Goal: Task Accomplishment & Management: Complete application form

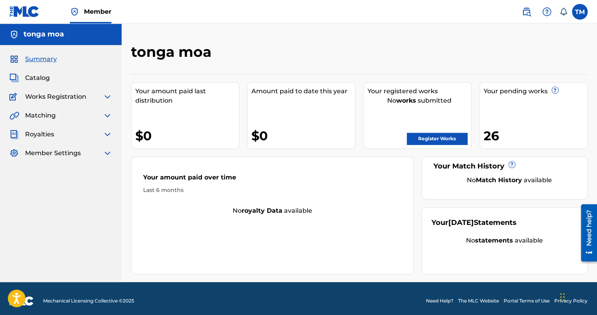
click at [447, 140] on link "Register Works" at bounding box center [437, 139] width 60 height 12
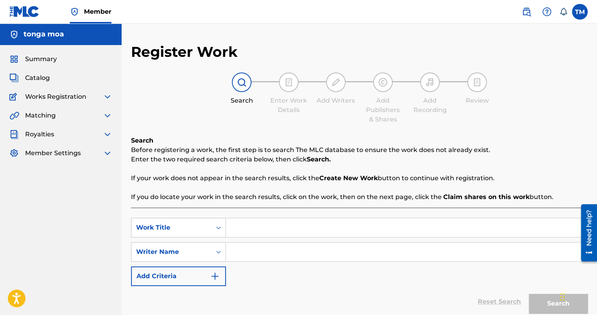
click at [50, 60] on span "Summary" at bounding box center [41, 59] width 32 height 9
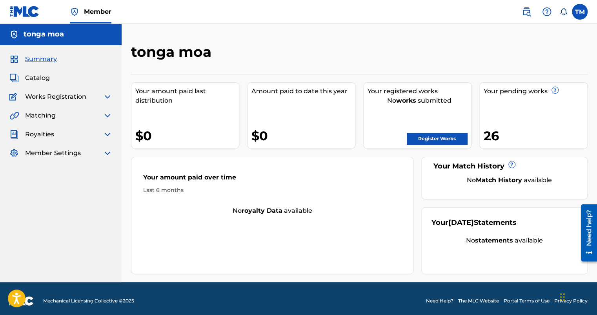
click at [430, 139] on link "Register Works" at bounding box center [437, 139] width 60 height 12
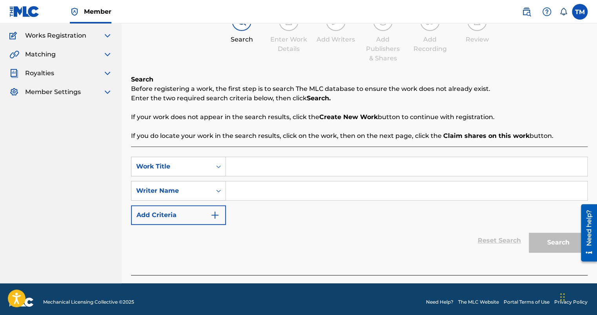
scroll to position [67, 0]
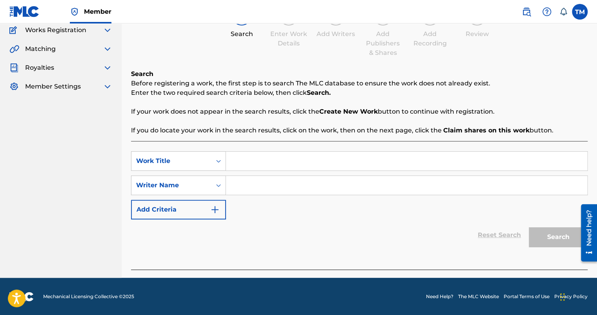
click at [253, 162] on input "Search Form" at bounding box center [406, 161] width 361 height 19
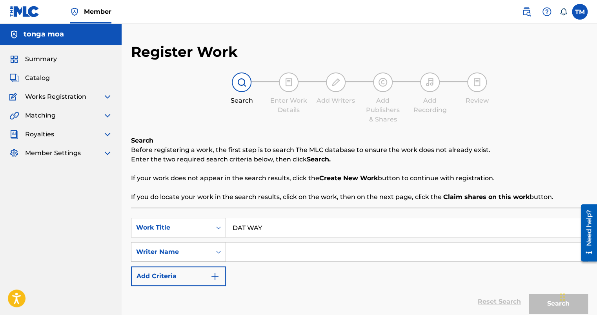
scroll to position [39, 0]
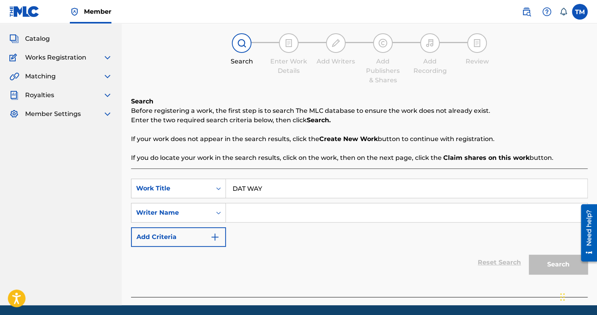
type input "DAT WAY"
click at [269, 212] on input "Search Form" at bounding box center [406, 213] width 361 height 19
type input "TONKBEATZ"
click at [562, 269] on button "Search" at bounding box center [558, 265] width 59 height 20
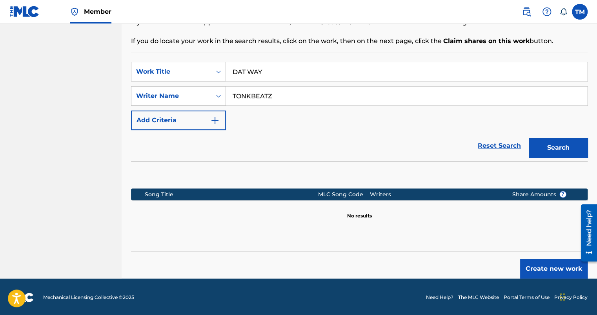
scroll to position [157, 0]
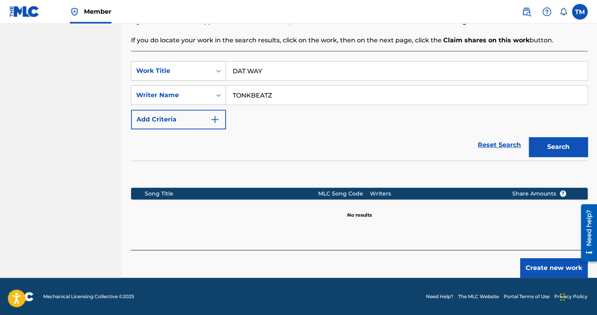
click at [560, 273] on button "Create new work" at bounding box center [553, 269] width 67 height 20
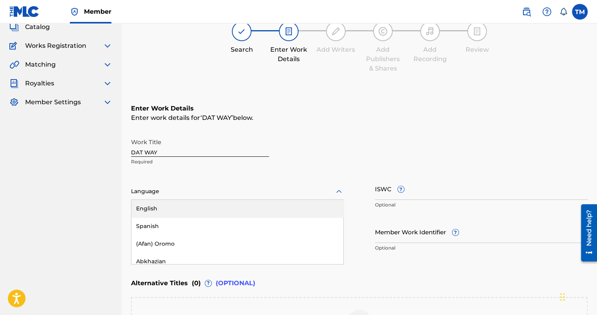
click at [178, 200] on div "153 results available. Use Up and Down to choose options, press Enter to select…" at bounding box center [237, 192] width 213 height 16
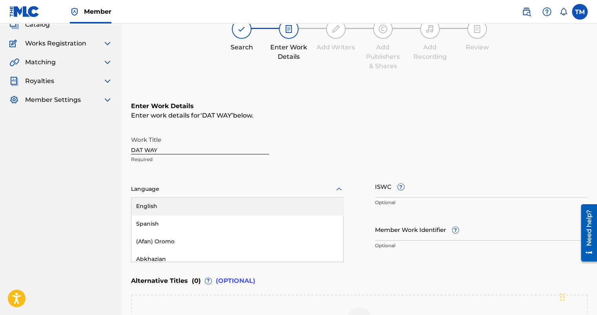
click at [168, 208] on div "English" at bounding box center [237, 207] width 212 height 18
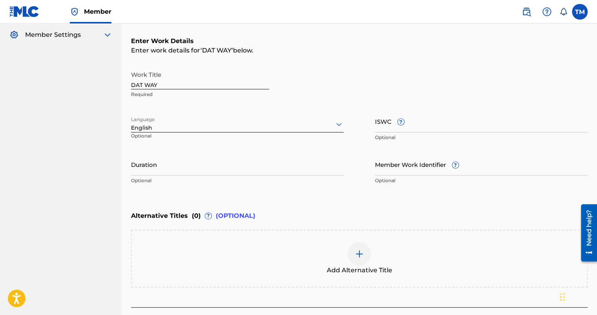
scroll to position [175, 0]
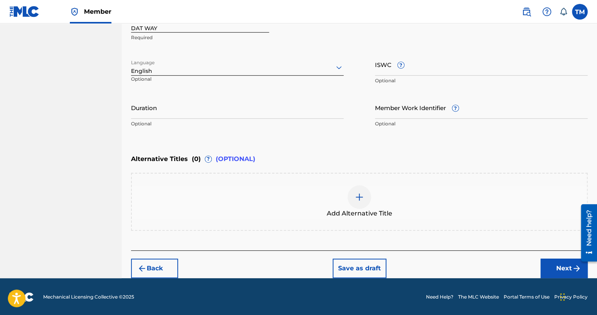
click at [566, 266] on button "Next" at bounding box center [564, 269] width 47 height 20
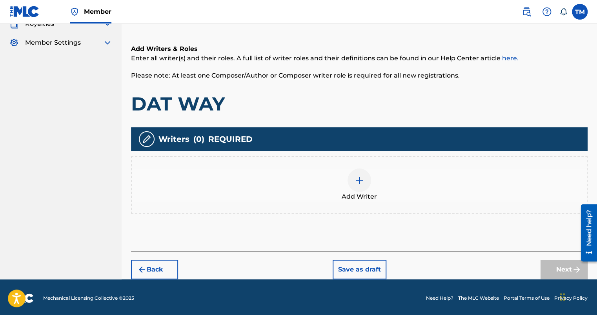
scroll to position [112, 0]
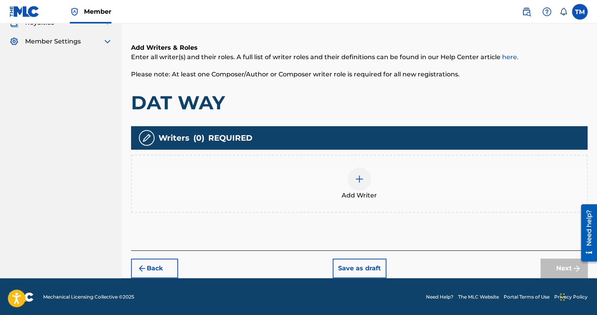
click at [357, 186] on div at bounding box center [360, 180] width 24 height 24
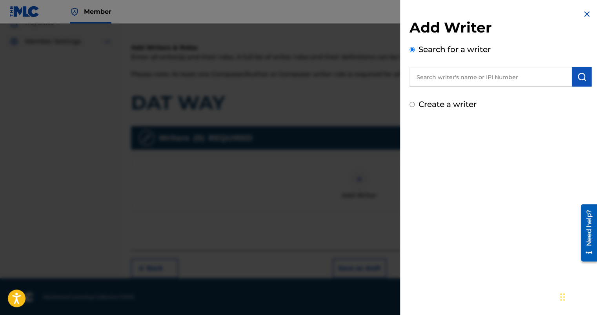
click at [449, 106] on label "Create a writer" at bounding box center [448, 104] width 58 height 9
radio input "true"
click at [415, 106] on input "Create a writer" at bounding box center [412, 104] width 5 height 5
radio input "false"
radio input "true"
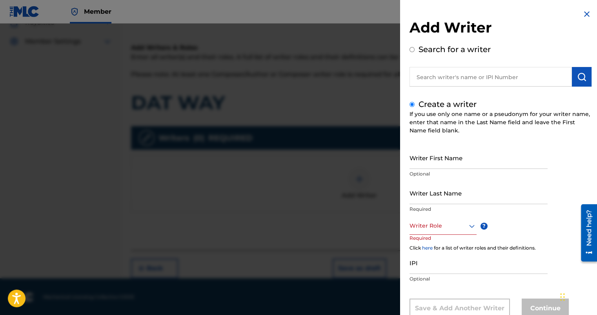
click at [441, 157] on input "Writer First Name" at bounding box center [479, 158] width 138 height 22
type input "[GEOGRAPHIC_DATA]"
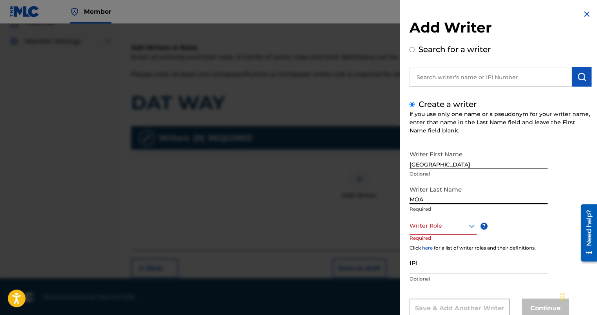
type input "MOA"
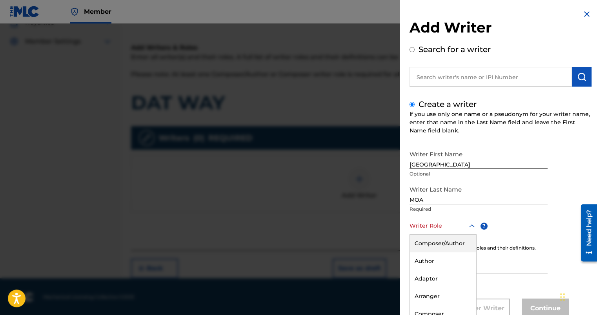
click at [428, 231] on div "8 results available. Use Up and Down to choose options, press Enter to select t…" at bounding box center [443, 226] width 67 height 18
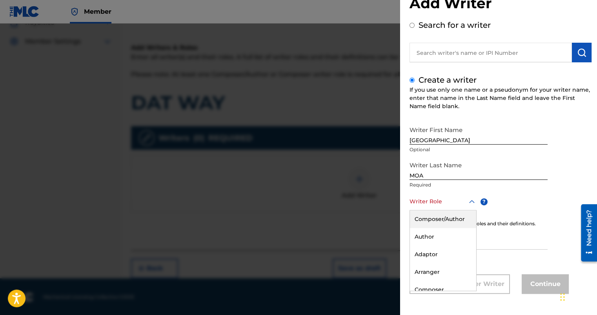
click at [437, 217] on div "Composer/Author" at bounding box center [443, 220] width 66 height 18
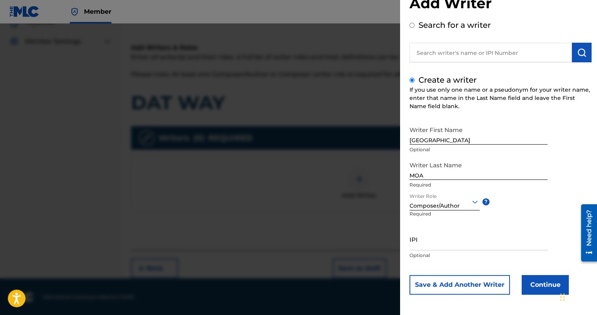
click at [541, 290] on button "Continue" at bounding box center [545, 285] width 47 height 20
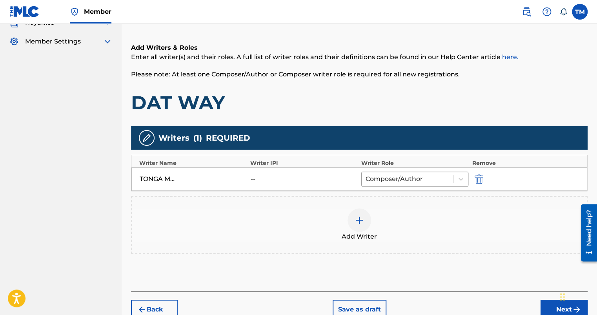
click at [537, 301] on div "Back Save as draft Next" at bounding box center [359, 306] width 457 height 28
click at [552, 305] on button "Next" at bounding box center [564, 310] width 47 height 20
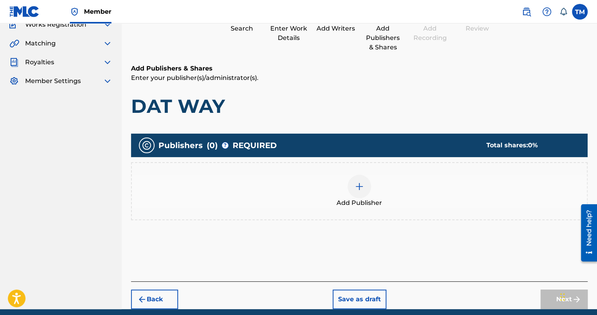
scroll to position [35, 0]
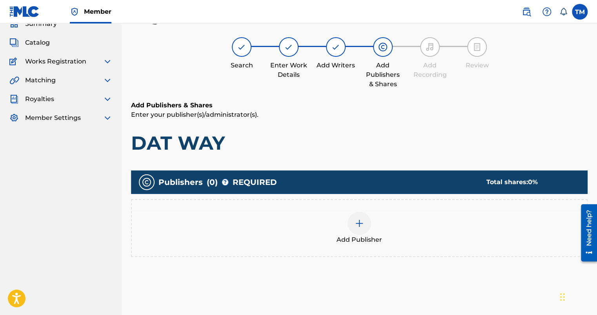
click at [365, 226] on div at bounding box center [360, 224] width 24 height 24
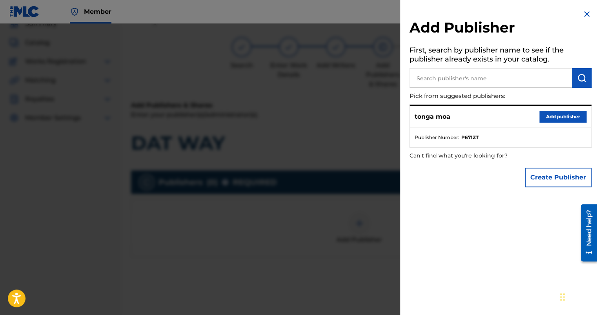
click at [551, 118] on button "Add publisher" at bounding box center [562, 117] width 47 height 12
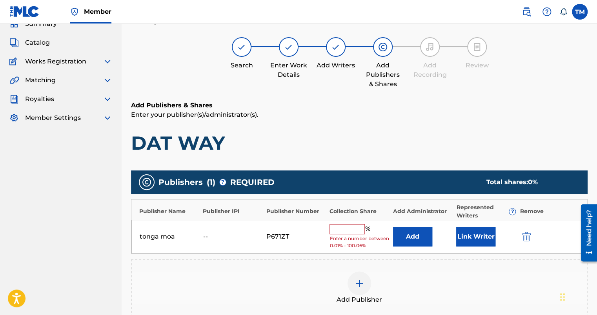
click at [342, 224] on input "text" at bounding box center [347, 229] width 35 height 10
type input "100"
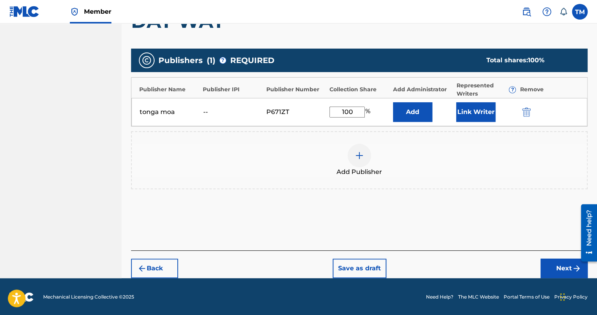
click at [550, 267] on button "Next" at bounding box center [564, 269] width 47 height 20
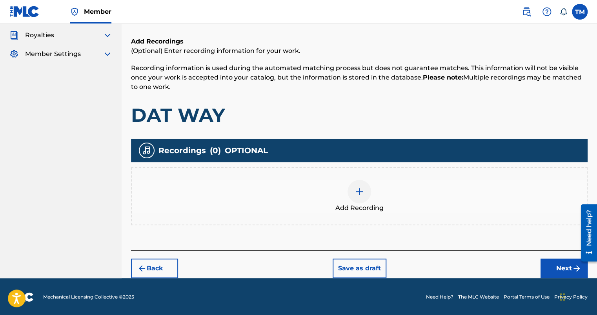
click at [548, 262] on button "Next" at bounding box center [564, 269] width 47 height 20
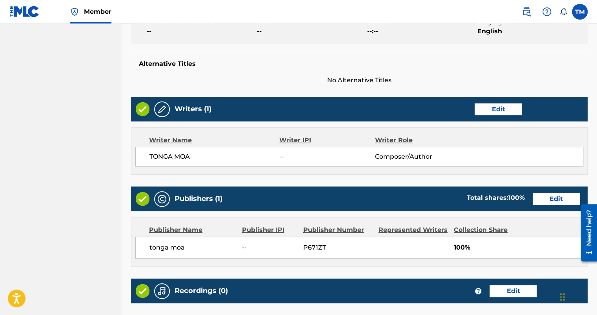
scroll to position [321, 0]
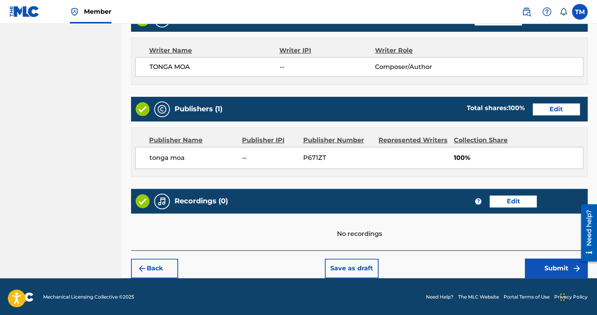
click at [562, 266] on button "Submit" at bounding box center [556, 269] width 63 height 20
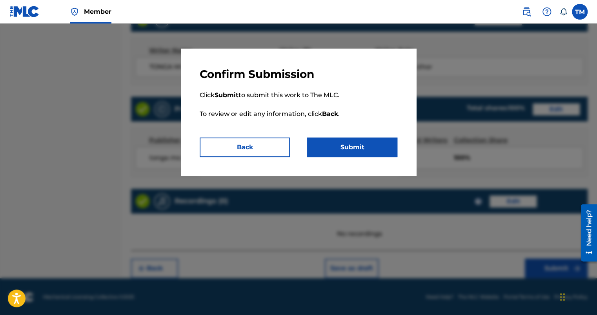
click at [354, 148] on button "Submit" at bounding box center [352, 148] width 90 height 20
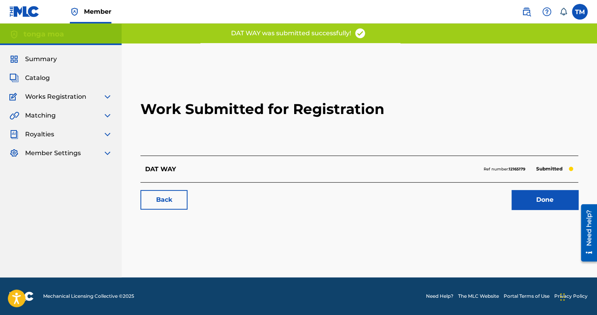
click at [532, 196] on link "Done" at bounding box center [545, 200] width 67 height 20
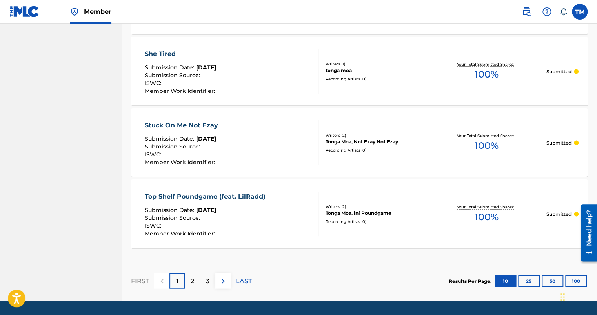
scroll to position [739, 0]
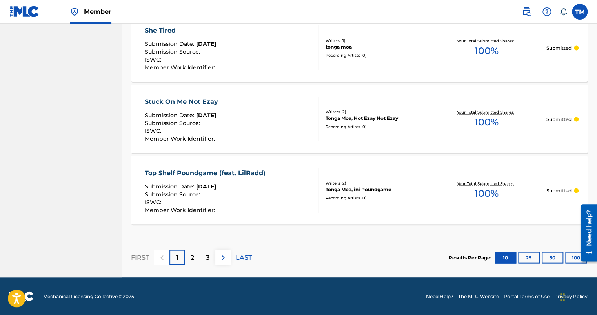
click at [246, 259] on p "LAST" at bounding box center [244, 257] width 16 height 9
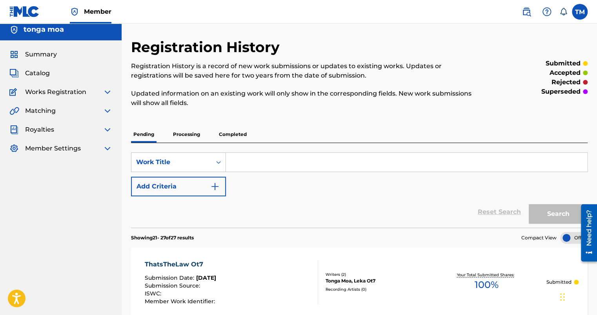
scroll to position [525, 0]
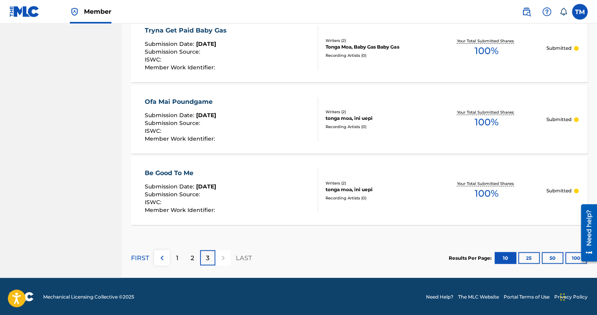
click at [181, 258] on div "1" at bounding box center [176, 257] width 15 height 15
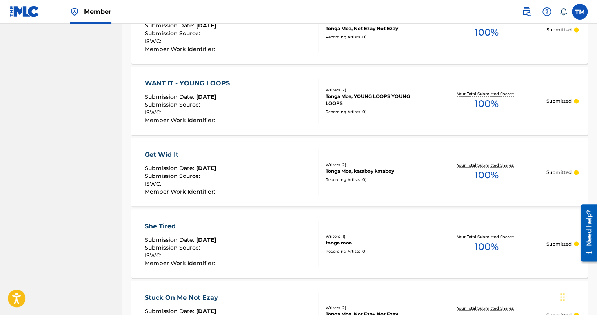
scroll to position [739, 0]
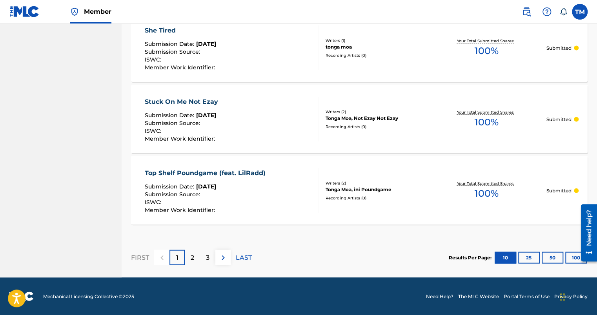
click at [179, 258] on div "1" at bounding box center [176, 257] width 15 height 15
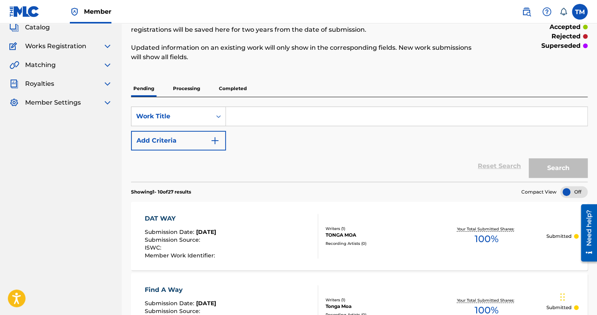
scroll to position [0, 0]
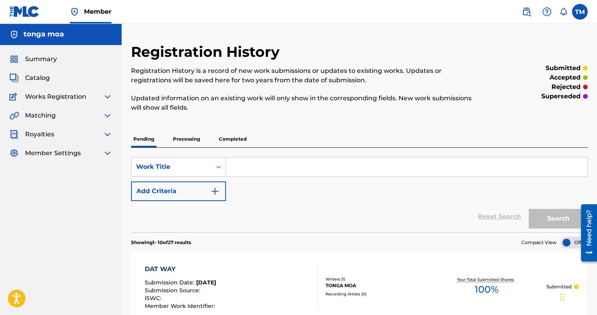
click at [36, 78] on span "Catalog" at bounding box center [37, 77] width 25 height 9
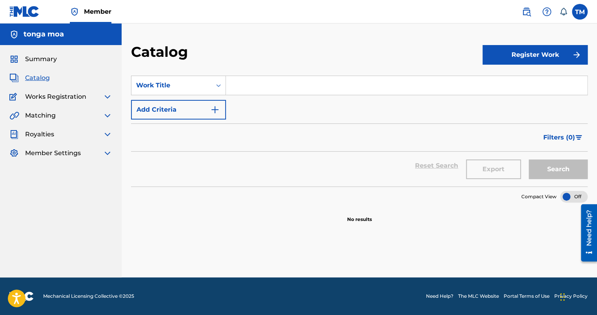
click at [564, 49] on button "Register Work" at bounding box center [535, 55] width 105 height 20
click at [499, 80] on link "Individual" at bounding box center [535, 80] width 105 height 19
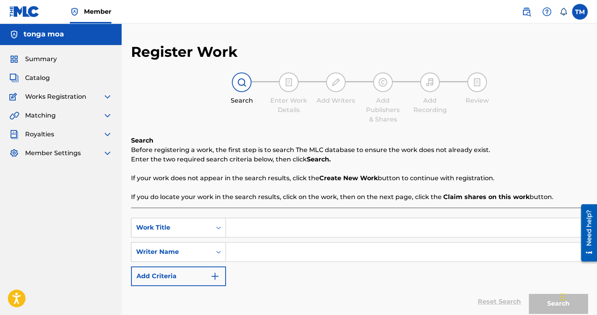
click at [268, 225] on input "Search Form" at bounding box center [406, 228] width 361 height 19
type input "DONT PLAY"
click at [246, 255] on input "Search Form" at bounding box center [406, 252] width 361 height 19
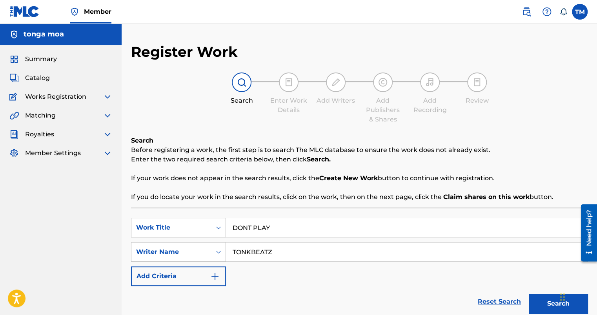
type input "TONKBEATZ"
click at [544, 298] on button "Search" at bounding box center [558, 304] width 59 height 20
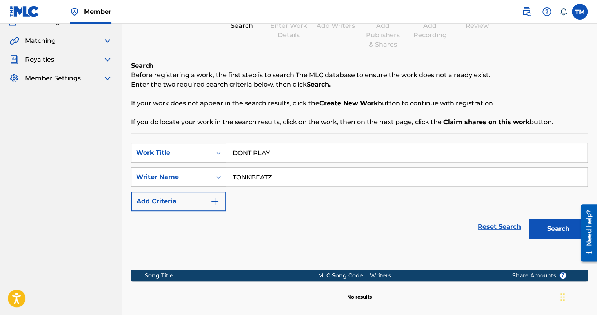
scroll to position [157, 0]
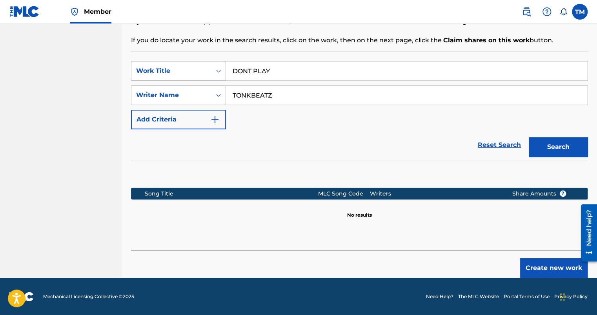
click at [534, 268] on button "Create new work" at bounding box center [553, 269] width 67 height 20
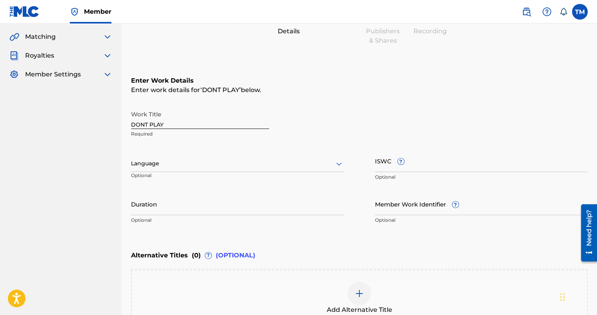
scroll to position [78, 0]
click at [212, 164] on div at bounding box center [237, 164] width 213 height 10
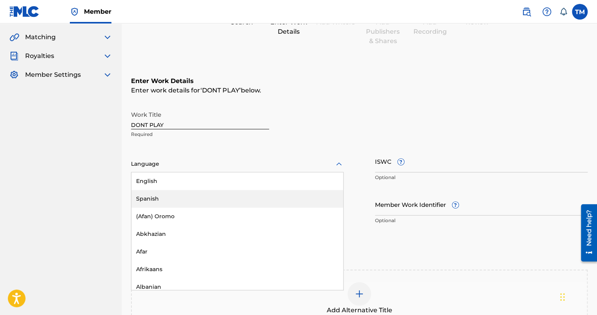
click at [194, 188] on div "English" at bounding box center [237, 182] width 212 height 18
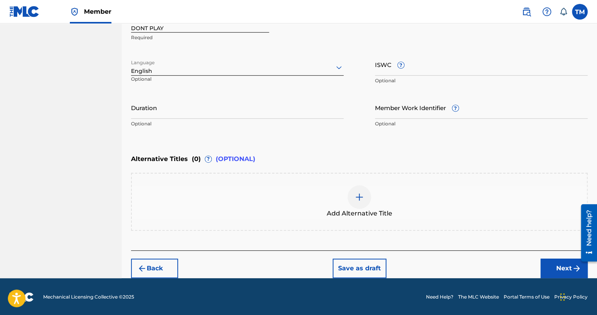
click at [549, 268] on button "Next" at bounding box center [564, 269] width 47 height 20
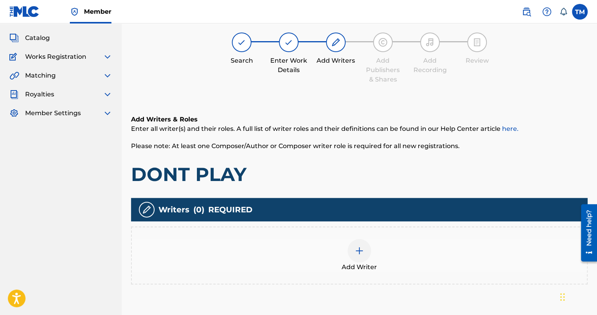
scroll to position [112, 0]
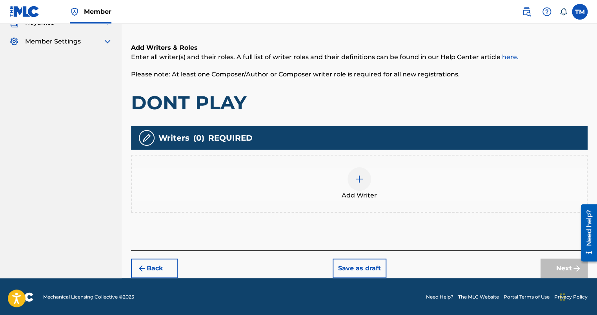
click at [368, 186] on div at bounding box center [360, 180] width 24 height 24
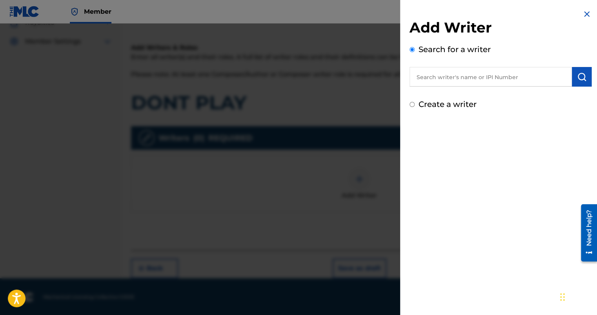
click at [450, 102] on label "Create a writer" at bounding box center [448, 104] width 58 height 9
radio input "true"
click at [415, 102] on input "Create a writer" at bounding box center [412, 104] width 5 height 5
radio input "false"
radio input "true"
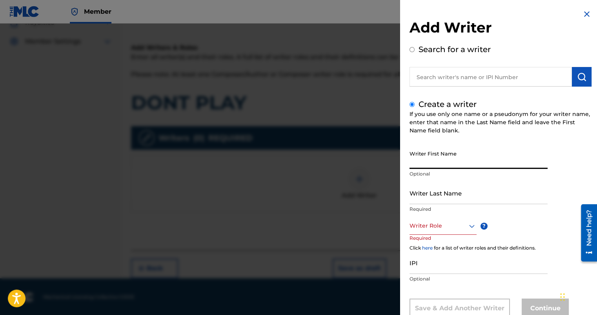
click at [452, 164] on input "Writer First Name" at bounding box center [479, 158] width 138 height 22
type input "[GEOGRAPHIC_DATA]"
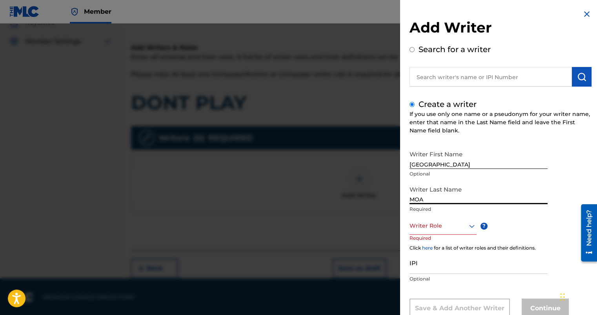
type input "MOA"
click at [437, 232] on div "Writer Role" at bounding box center [443, 226] width 67 height 18
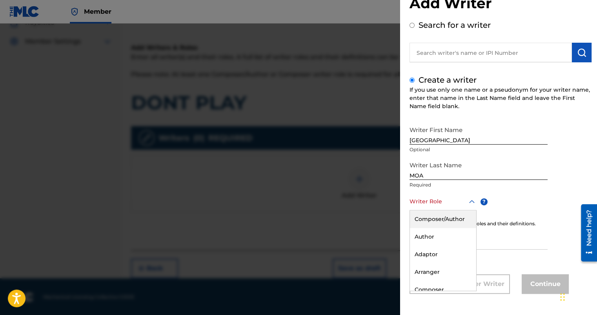
click at [444, 220] on div "Composer/Author" at bounding box center [443, 220] width 66 height 18
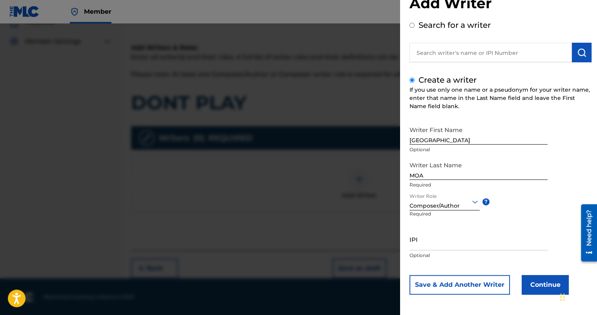
click at [537, 287] on button "Continue" at bounding box center [545, 285] width 47 height 20
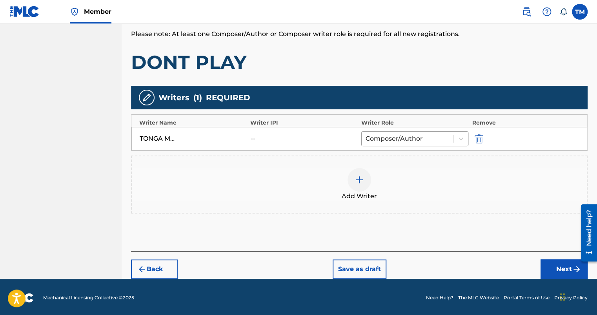
scroll to position [153, 0]
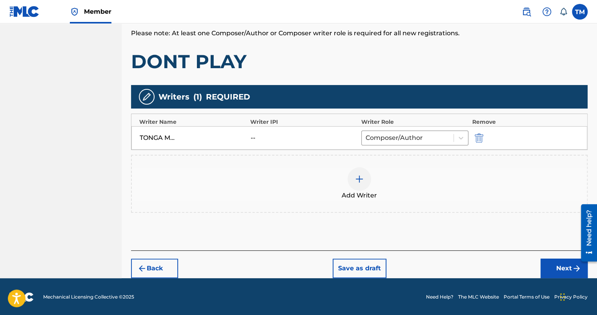
click at [546, 262] on button "Next" at bounding box center [564, 269] width 47 height 20
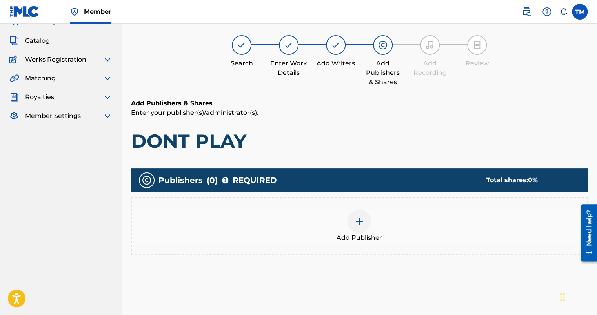
scroll to position [35, 0]
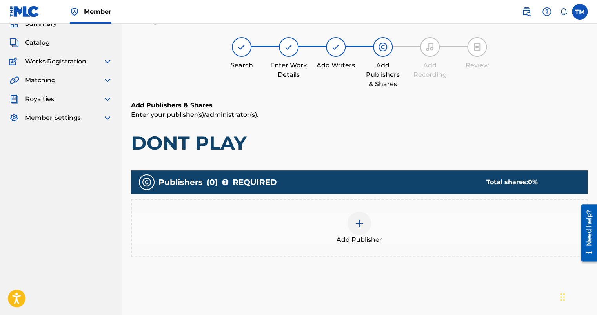
click at [359, 226] on img at bounding box center [359, 223] width 9 height 9
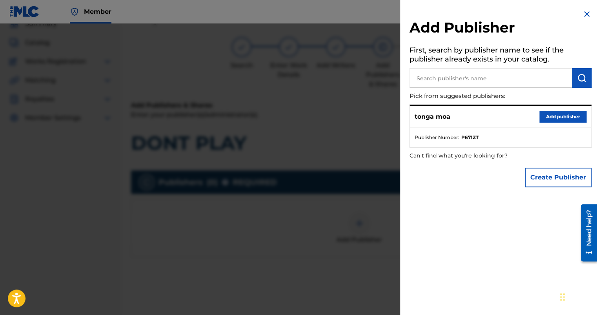
click at [555, 120] on button "Add publisher" at bounding box center [562, 117] width 47 height 12
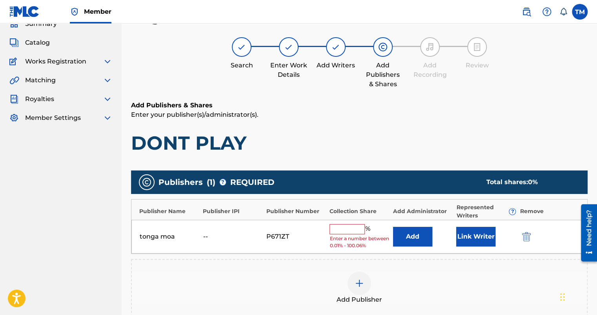
click at [349, 226] on input "text" at bounding box center [347, 229] width 35 height 10
type input "100"
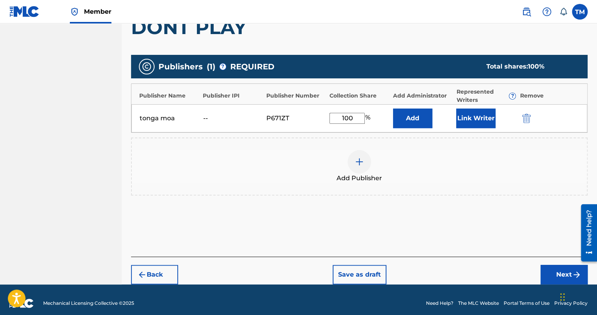
scroll to position [157, 0]
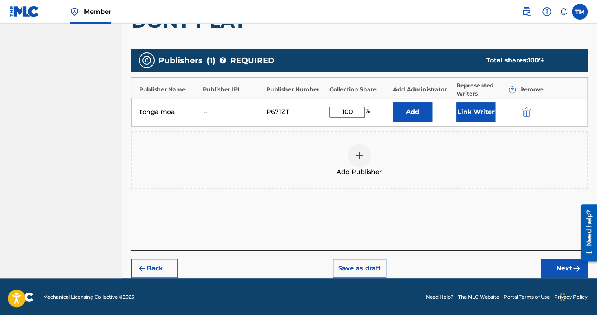
click at [548, 268] on button "Next" at bounding box center [564, 269] width 47 height 20
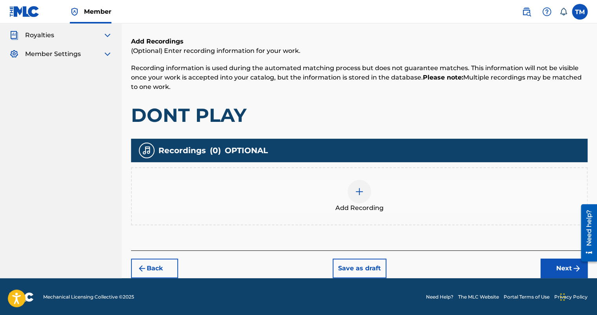
click at [551, 266] on button "Next" at bounding box center [564, 269] width 47 height 20
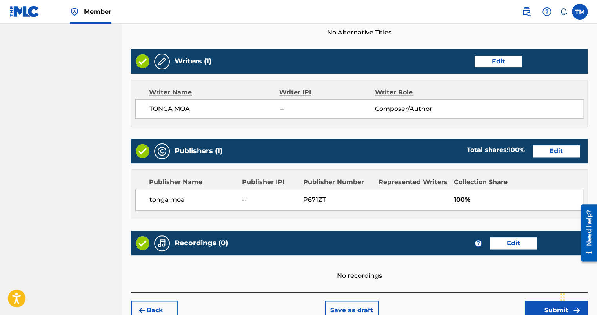
scroll to position [321, 0]
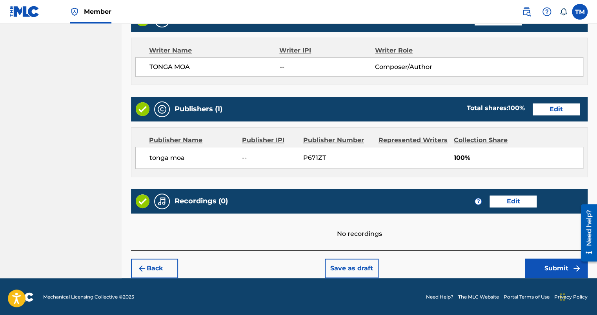
click at [554, 261] on button "Submit" at bounding box center [556, 269] width 63 height 20
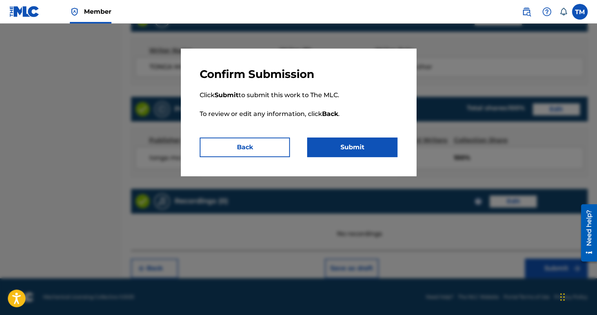
click at [339, 157] on button "Submit" at bounding box center [352, 148] width 90 height 20
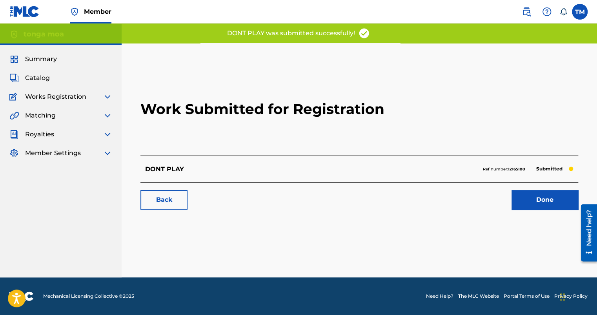
click at [554, 199] on link "Done" at bounding box center [545, 200] width 67 height 20
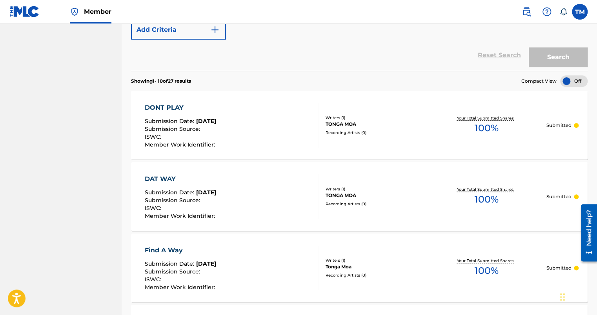
scroll to position [78, 0]
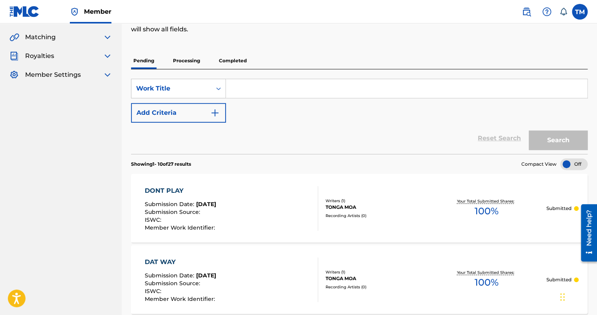
click at [253, 89] on input "Search Form" at bounding box center [406, 88] width 361 height 19
drag, startPoint x: 195, startPoint y: 133, endPoint x: 201, endPoint y: 133, distance: 6.3
click at [195, 133] on div "Reset Search Search" at bounding box center [359, 138] width 457 height 31
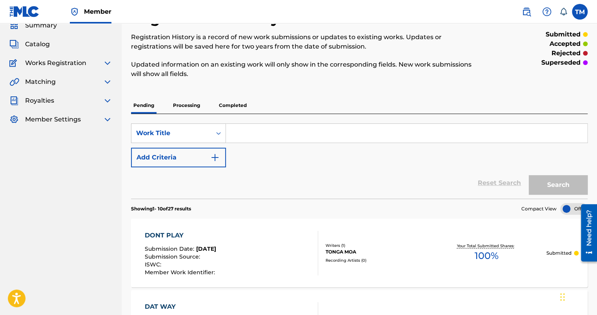
scroll to position [0, 0]
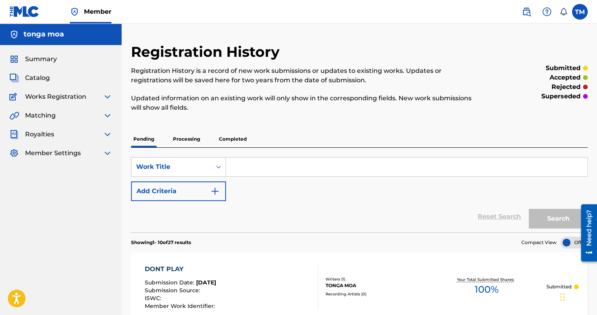
click at [42, 77] on span "Catalog" at bounding box center [37, 77] width 25 height 9
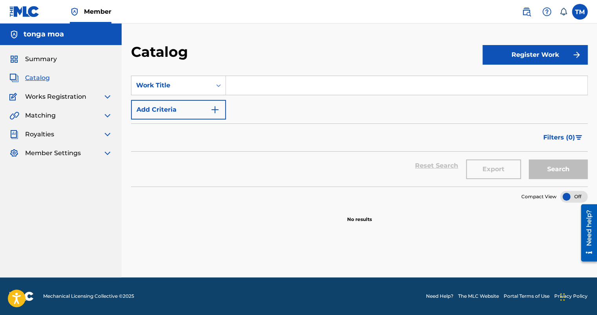
click at [532, 55] on button "Register Work" at bounding box center [535, 55] width 105 height 20
click at [545, 82] on link "Individual" at bounding box center [535, 80] width 105 height 19
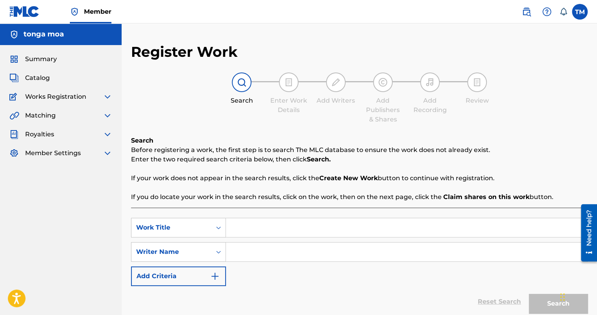
click at [277, 230] on input "Search Form" at bounding box center [406, 228] width 361 height 19
type input "IF I SLIDE"
click at [231, 254] on input "Search Form" at bounding box center [406, 252] width 361 height 19
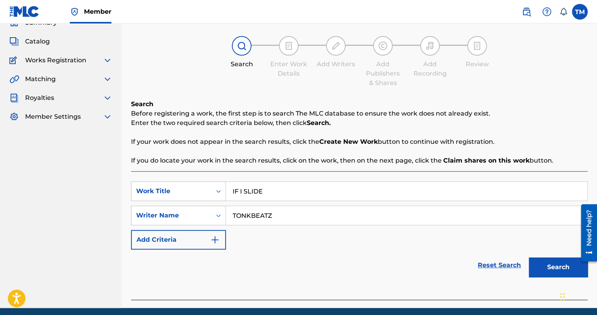
scroll to position [67, 0]
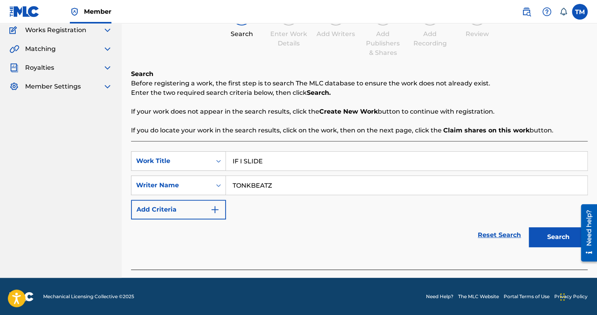
type input "TONKBEATZ"
click at [557, 244] on button "Search" at bounding box center [558, 238] width 59 height 20
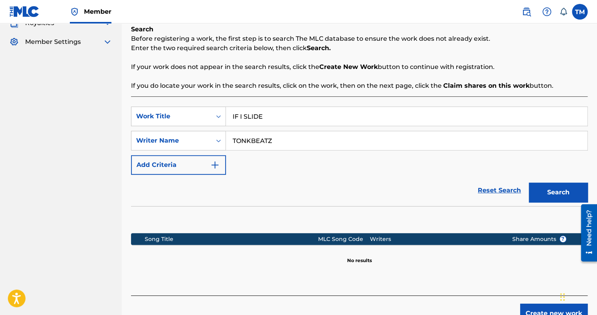
scroll to position [145, 0]
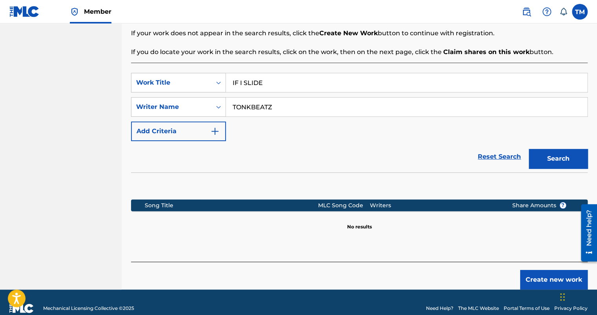
click at [551, 283] on button "Create new work" at bounding box center [553, 280] width 67 height 20
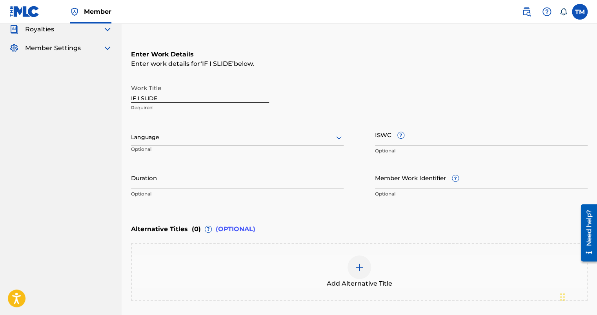
scroll to position [67, 0]
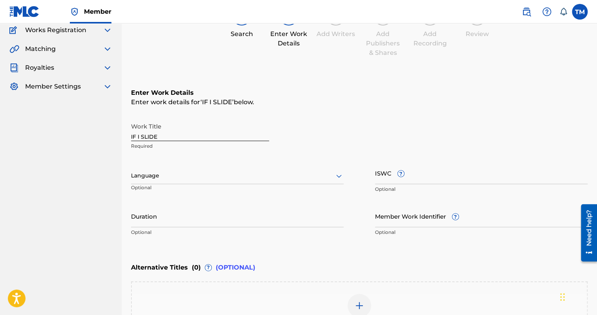
click at [176, 170] on div "Language" at bounding box center [237, 176] width 213 height 16
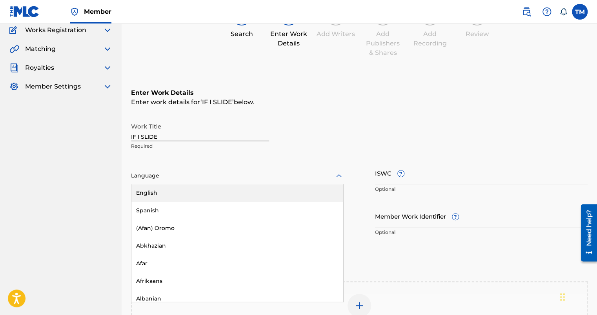
click at [164, 195] on div "English" at bounding box center [237, 193] width 212 height 18
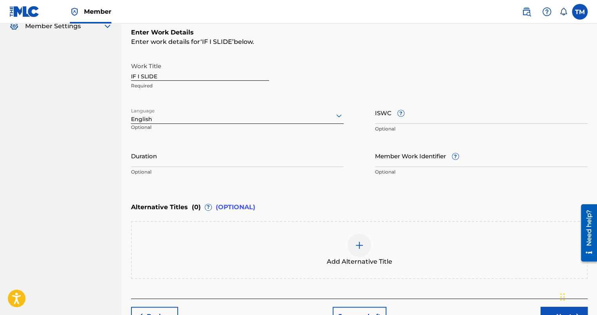
scroll to position [175, 0]
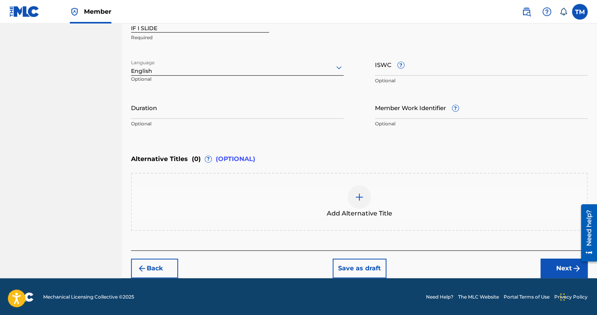
click at [552, 268] on button "Next" at bounding box center [564, 269] width 47 height 20
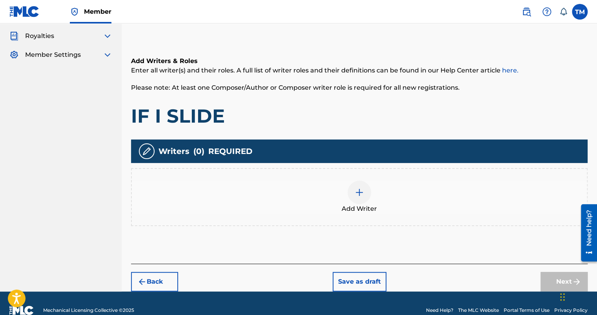
scroll to position [112, 0]
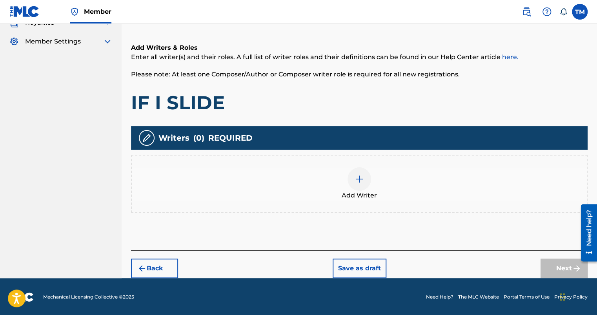
click at [355, 186] on div at bounding box center [360, 180] width 24 height 24
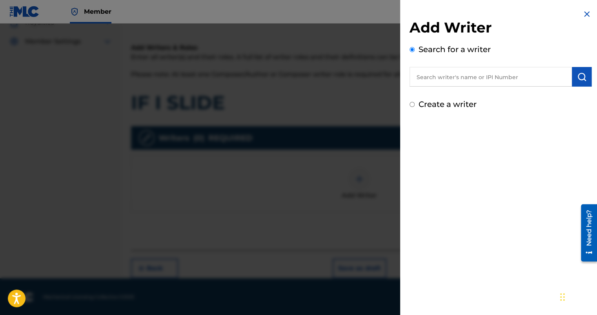
click at [447, 107] on label "Create a writer" at bounding box center [448, 104] width 58 height 9
radio input "true"
click at [415, 107] on input "Create a writer" at bounding box center [412, 104] width 5 height 5
radio input "false"
radio input "true"
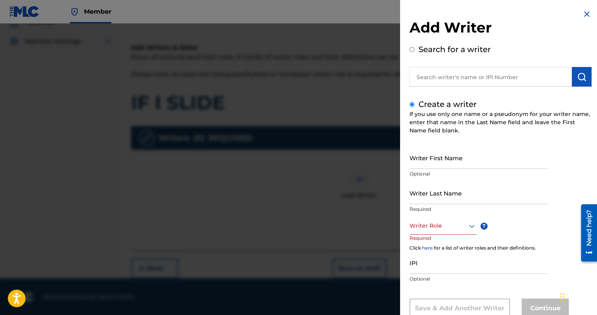
click at [448, 155] on input "Writer First Name" at bounding box center [479, 158] width 138 height 22
type input "[GEOGRAPHIC_DATA]"
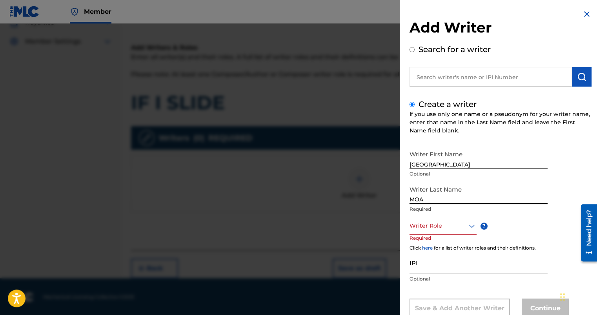
type input "MOA"
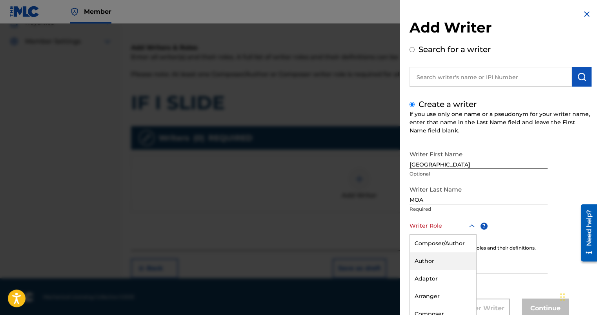
click at [447, 232] on div "8 results available. Use Up and Down to choose options, press Enter to select t…" at bounding box center [443, 226] width 67 height 18
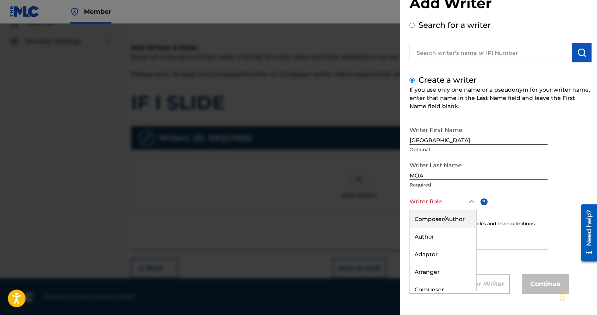
click at [446, 223] on div "Composer/Author" at bounding box center [443, 220] width 66 height 18
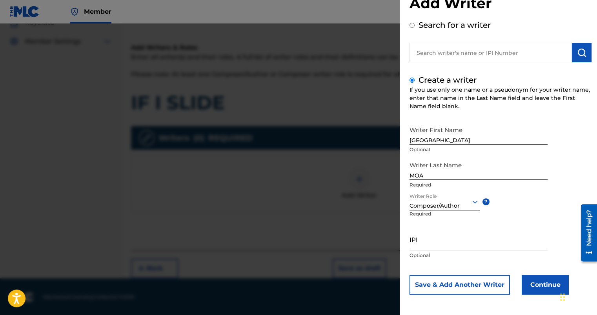
scroll to position [25, 0]
click at [536, 281] on button "Continue" at bounding box center [545, 285] width 47 height 20
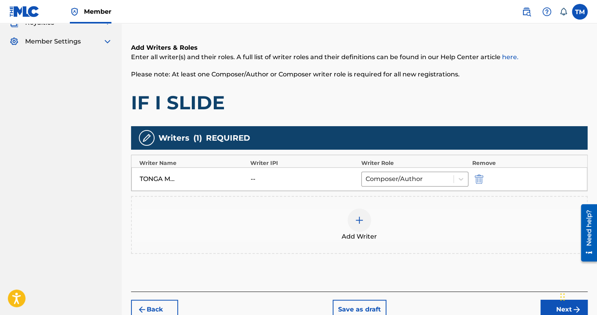
click at [549, 304] on button "Next" at bounding box center [564, 310] width 47 height 20
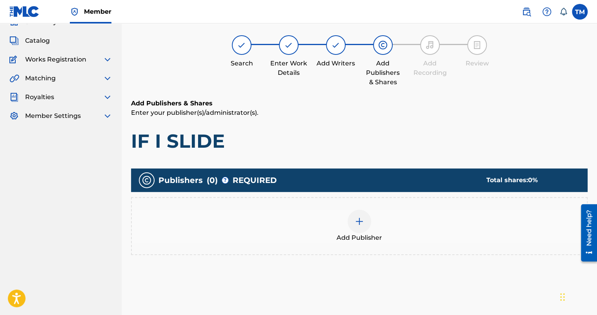
scroll to position [35, 0]
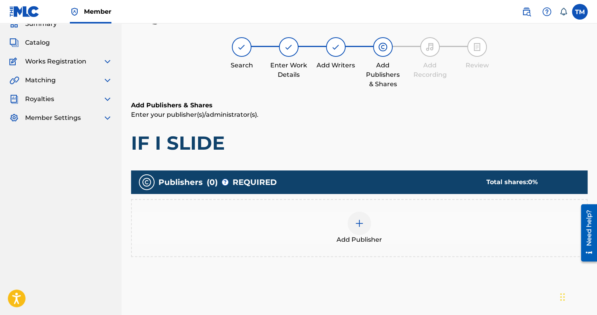
click at [361, 238] on span "Add Publisher" at bounding box center [360, 239] width 46 height 9
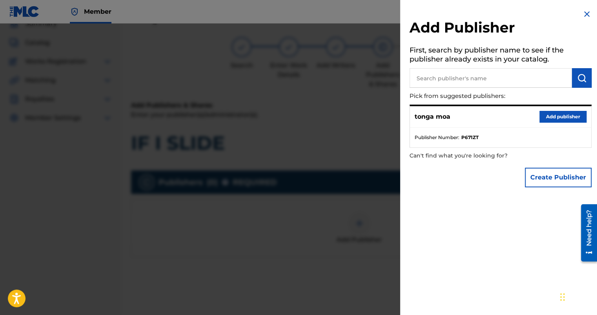
click at [458, 74] on input "text" at bounding box center [491, 78] width 162 height 20
click at [547, 113] on button "Add publisher" at bounding box center [562, 117] width 47 height 12
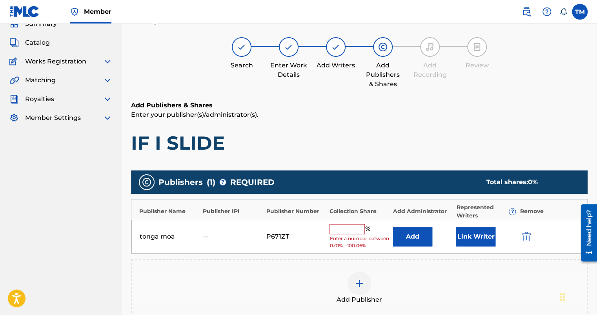
click at [343, 233] on input "text" at bounding box center [347, 229] width 35 height 10
type input "100"
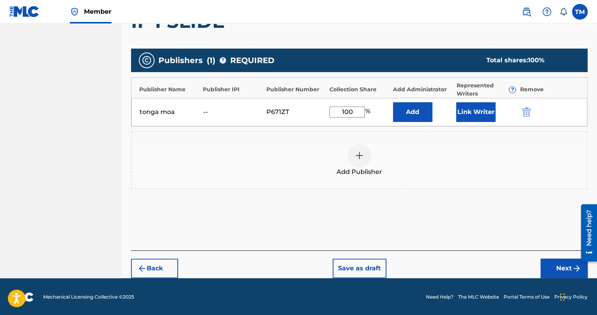
click at [548, 273] on button "Next" at bounding box center [564, 269] width 47 height 20
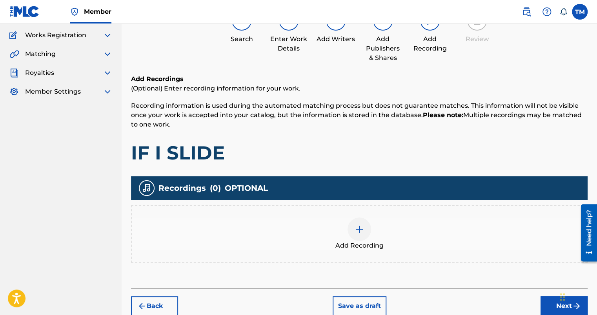
scroll to position [99, 0]
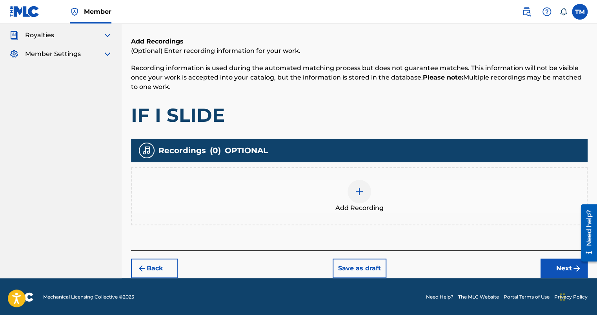
click at [559, 272] on button "Next" at bounding box center [564, 269] width 47 height 20
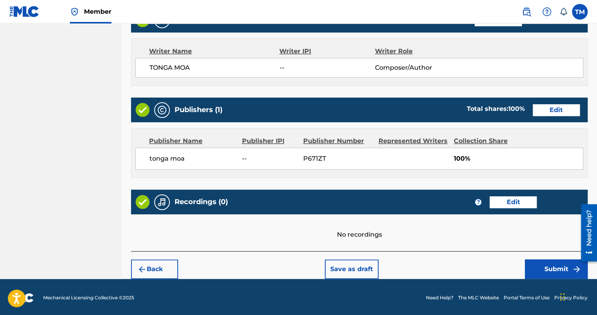
scroll to position [321, 0]
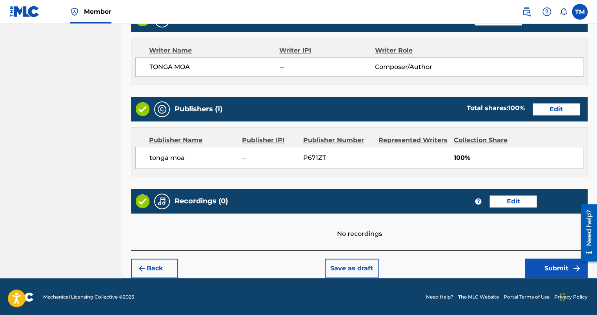
click at [543, 268] on button "Submit" at bounding box center [556, 269] width 63 height 20
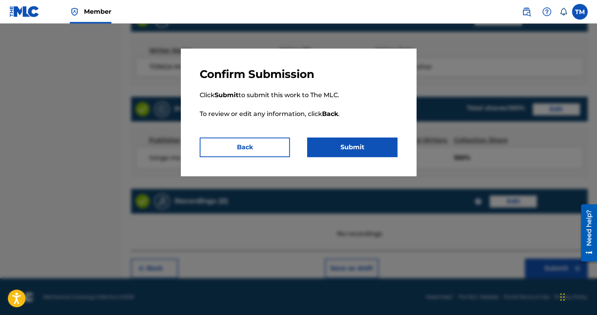
click at [357, 144] on button "Submit" at bounding box center [352, 148] width 90 height 20
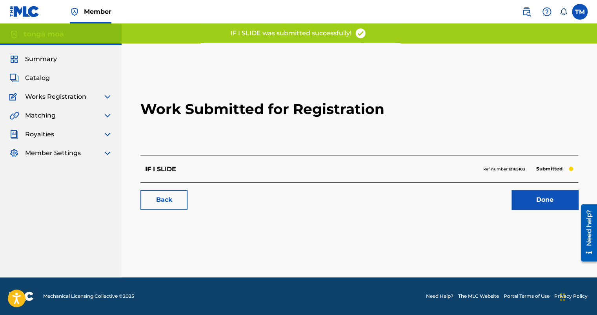
click at [523, 199] on link "Done" at bounding box center [545, 200] width 67 height 20
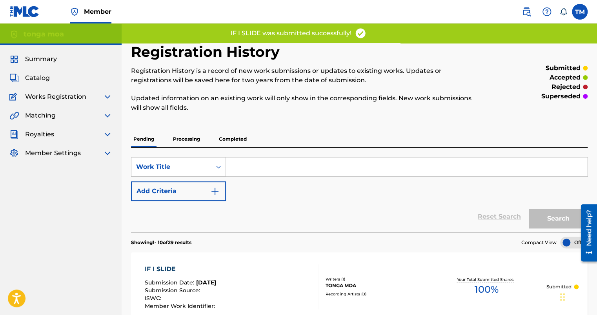
click at [38, 80] on span "Catalog" at bounding box center [37, 77] width 25 height 9
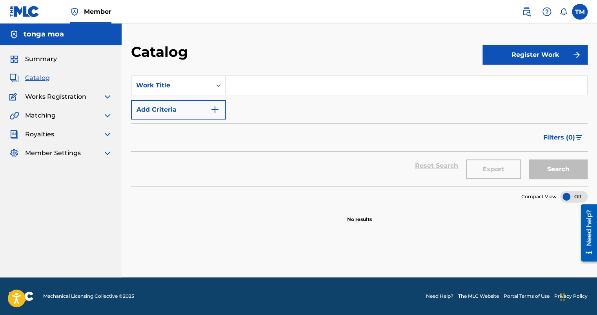
click at [505, 51] on button "Register Work" at bounding box center [535, 55] width 105 height 20
click at [515, 77] on link "Individual" at bounding box center [535, 80] width 105 height 19
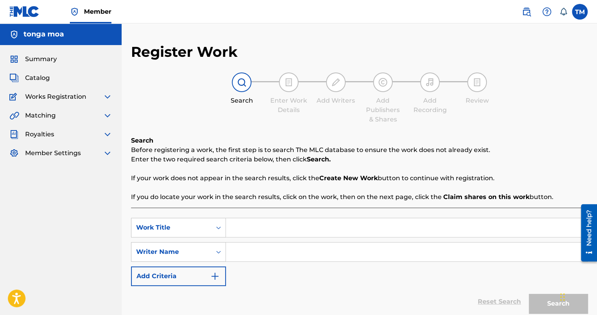
click at [266, 231] on input "Search Form" at bounding box center [406, 228] width 361 height 19
click at [246, 227] on input "Search Form" at bounding box center [406, 228] width 361 height 19
type input "FAST [PERSON_NAME]"
click at [238, 257] on input "Search Form" at bounding box center [406, 252] width 361 height 19
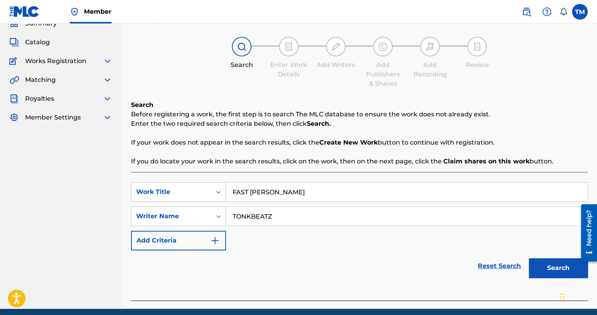
scroll to position [67, 0]
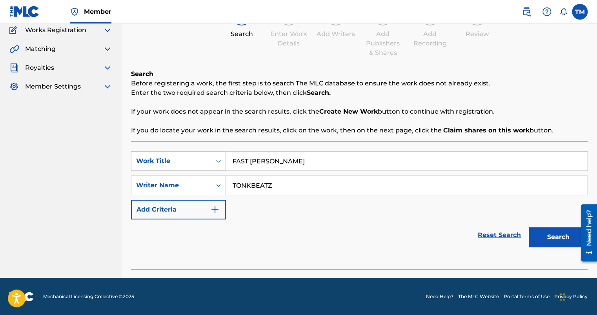
type input "TONKBEATZ"
click at [554, 240] on button "Search" at bounding box center [558, 238] width 59 height 20
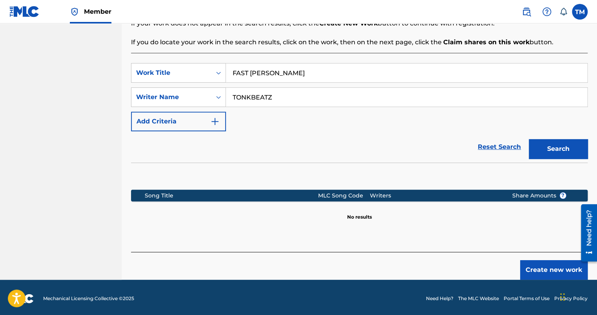
scroll to position [157, 0]
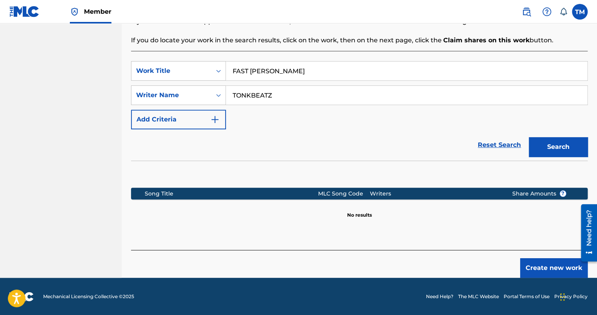
click at [551, 263] on button "Create new work" at bounding box center [553, 269] width 67 height 20
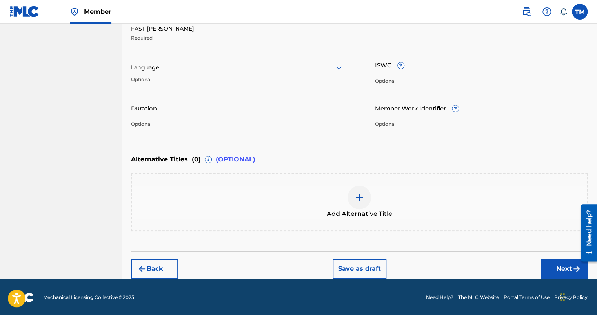
scroll to position [175, 0]
click at [355, 201] on img at bounding box center [359, 197] width 9 height 9
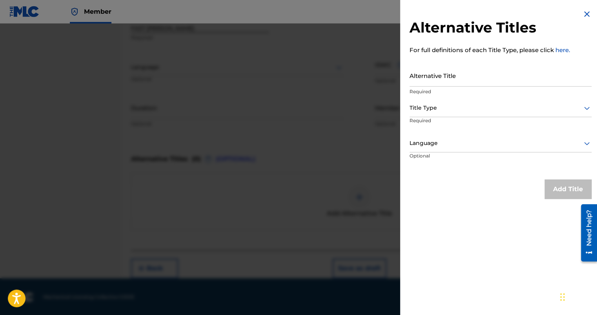
click at [469, 77] on input "Alternative Title" at bounding box center [501, 75] width 182 height 22
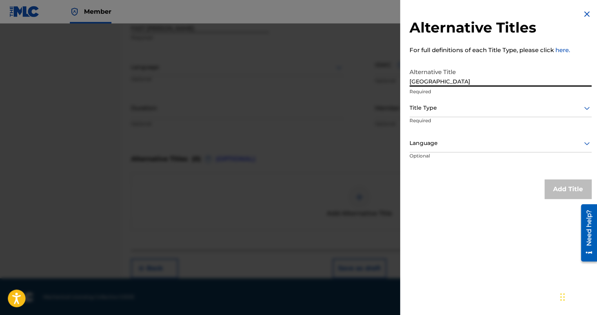
type input "[GEOGRAPHIC_DATA]"
click at [583, 17] on img at bounding box center [586, 13] width 9 height 9
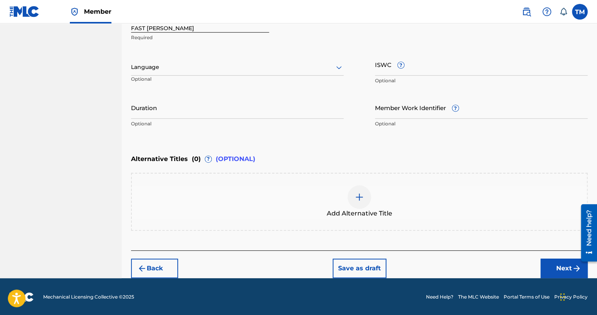
click at [556, 270] on button "Next" at bounding box center [564, 269] width 47 height 20
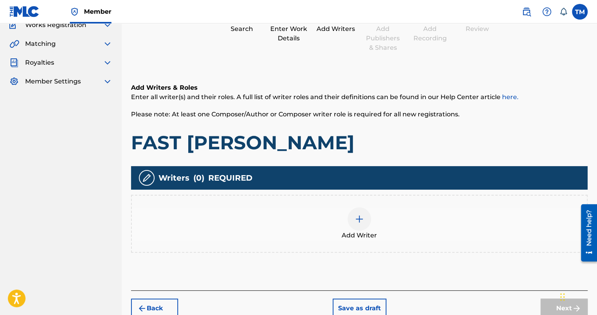
scroll to position [112, 0]
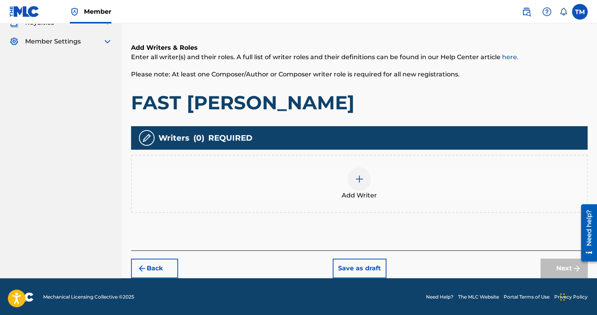
click at [352, 181] on div at bounding box center [360, 180] width 24 height 24
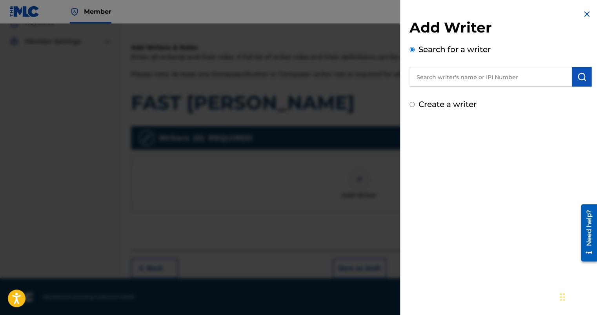
click at [492, 75] on input "text" at bounding box center [491, 77] width 162 height 20
click at [441, 108] on label "Create a writer" at bounding box center [448, 104] width 58 height 9
radio input "true"
click at [415, 107] on input "Create a writer" at bounding box center [412, 104] width 5 height 5
radio input "false"
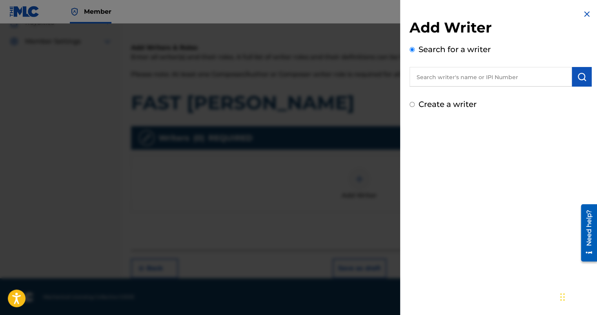
radio input "true"
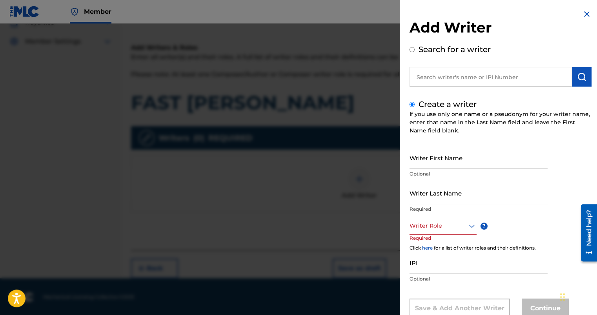
click at [435, 165] on input "Writer First Name" at bounding box center [479, 158] width 138 height 22
type input "[GEOGRAPHIC_DATA]"
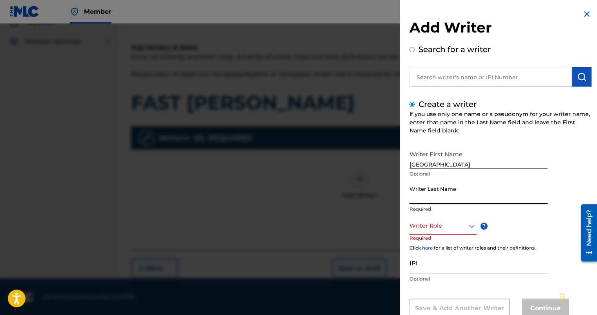
type input "N"
type input "MOA"
click at [429, 233] on div "Writer Role" at bounding box center [443, 226] width 67 height 18
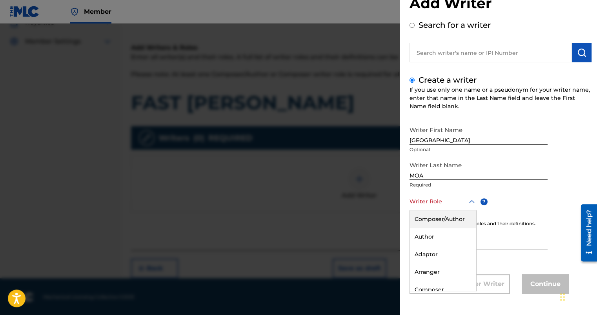
click at [433, 224] on div "Composer/Author" at bounding box center [443, 220] width 66 height 18
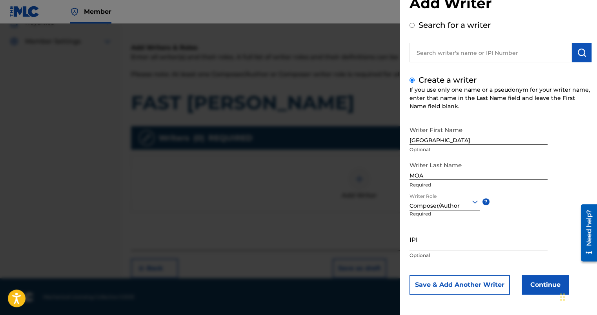
click at [542, 298] on div "Add Writer Search for a writer Create a writer If you use only one name or a ps…" at bounding box center [500, 146] width 201 height 341
click at [541, 290] on button "Continue" at bounding box center [545, 285] width 47 height 20
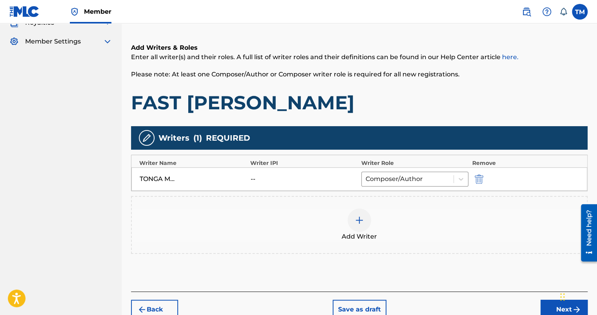
click at [556, 308] on button "Next" at bounding box center [564, 310] width 47 height 20
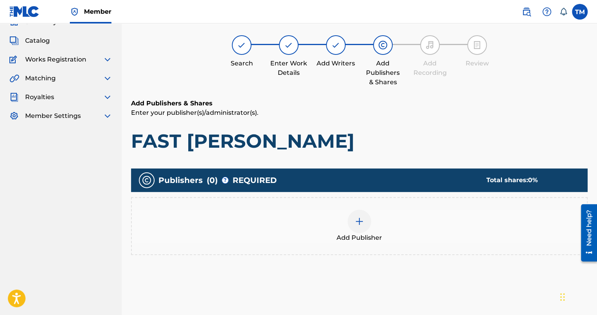
scroll to position [35, 0]
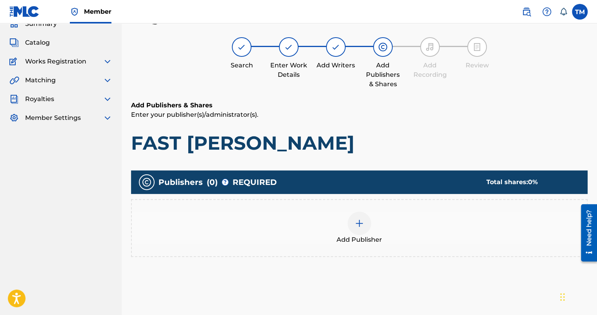
click at [365, 222] on div at bounding box center [360, 224] width 24 height 24
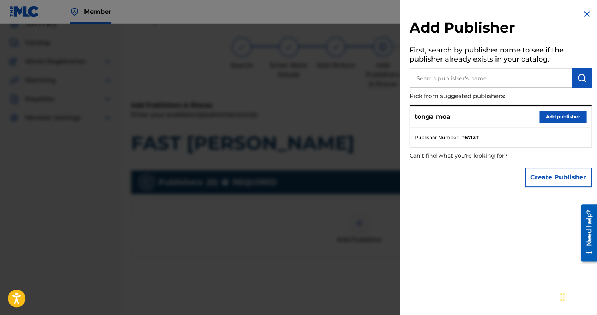
click at [562, 117] on button "Add publisher" at bounding box center [562, 117] width 47 height 12
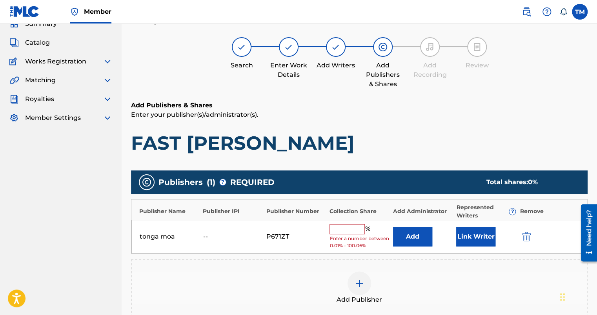
click at [351, 226] on input "text" at bounding box center [347, 229] width 35 height 10
type input "100"
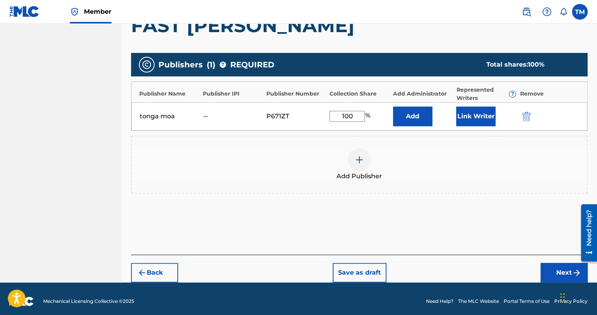
click at [563, 269] on button "Next" at bounding box center [564, 273] width 47 height 20
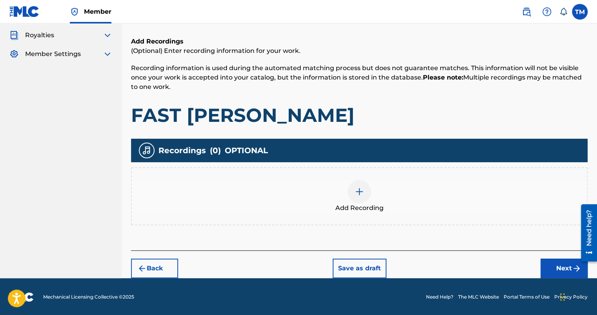
click at [556, 276] on button "Next" at bounding box center [564, 269] width 47 height 20
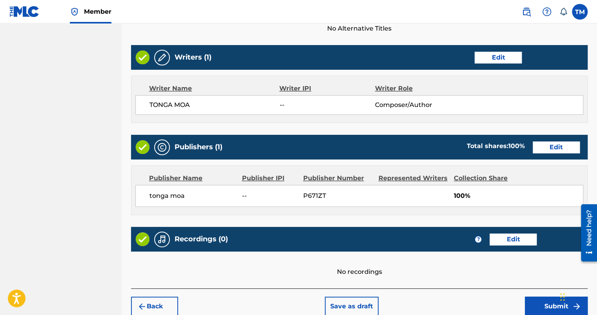
scroll to position [321, 0]
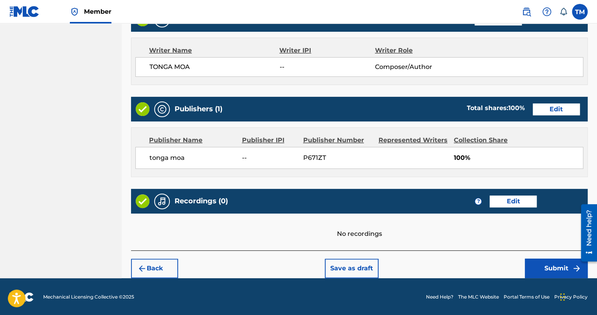
click at [539, 262] on button "Submit" at bounding box center [556, 269] width 63 height 20
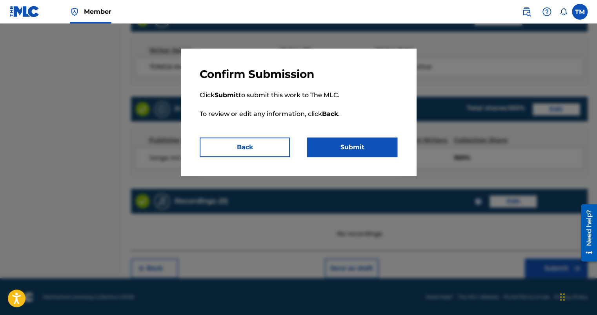
click at [365, 146] on button "Submit" at bounding box center [352, 148] width 90 height 20
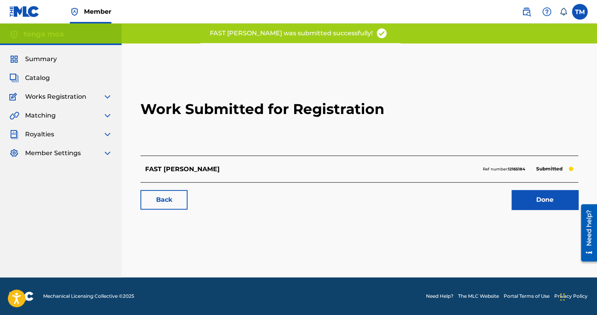
click at [533, 197] on link "Done" at bounding box center [545, 200] width 67 height 20
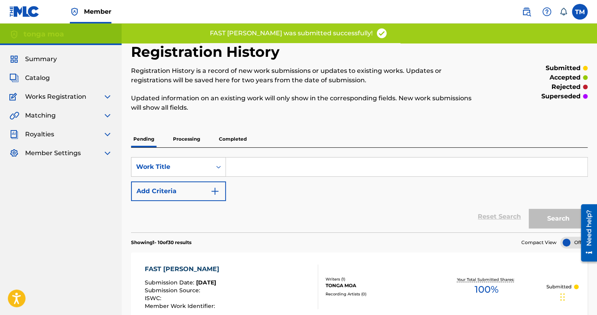
click at [41, 74] on span "Catalog" at bounding box center [37, 77] width 25 height 9
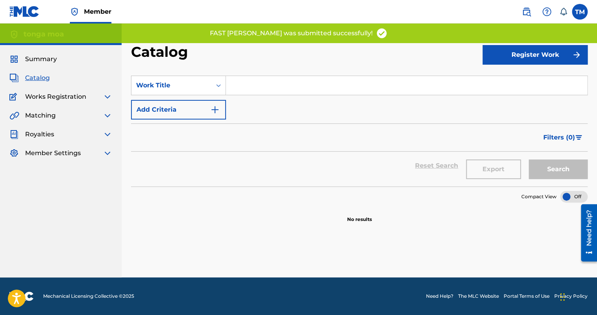
click at [495, 64] on button "Register Work" at bounding box center [535, 55] width 105 height 20
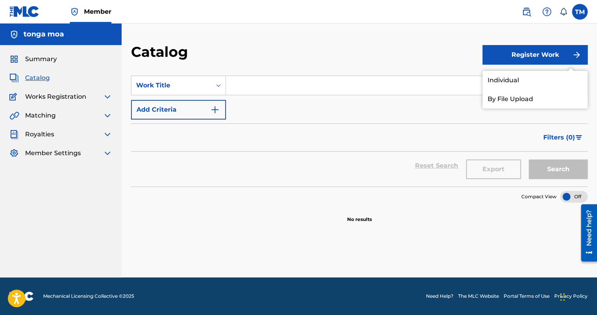
click at [502, 86] on link "Individual" at bounding box center [535, 80] width 105 height 19
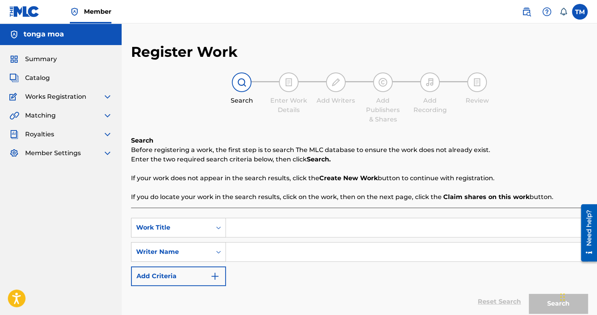
click at [249, 230] on input "Search Form" at bounding box center [406, 228] width 361 height 19
type input "SHE TIRED"
click at [242, 258] on input "Search Form" at bounding box center [406, 252] width 361 height 19
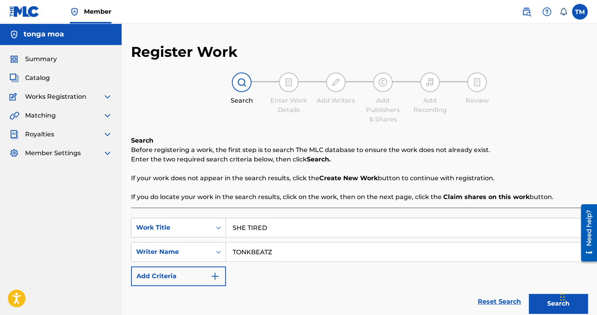
type input "TONKBEATZ"
click at [541, 301] on button "Search" at bounding box center [558, 304] width 59 height 20
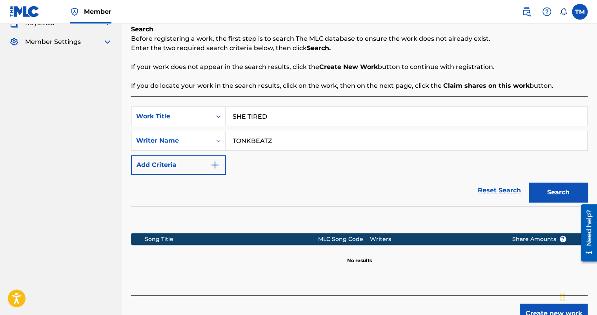
scroll to position [118, 0]
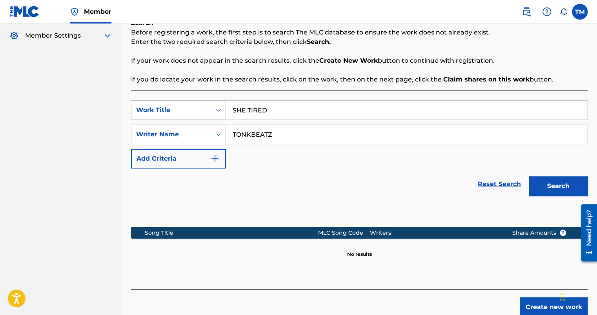
click at [548, 307] on button "Create new work" at bounding box center [553, 308] width 67 height 20
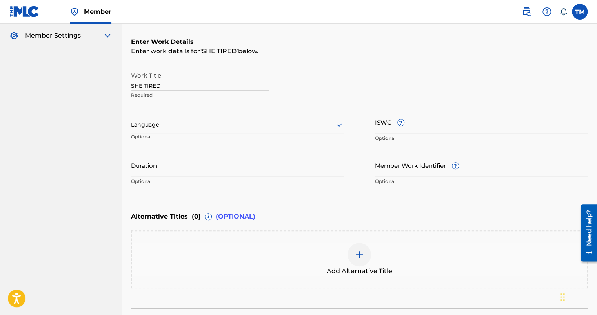
click at [153, 121] on div at bounding box center [237, 125] width 213 height 10
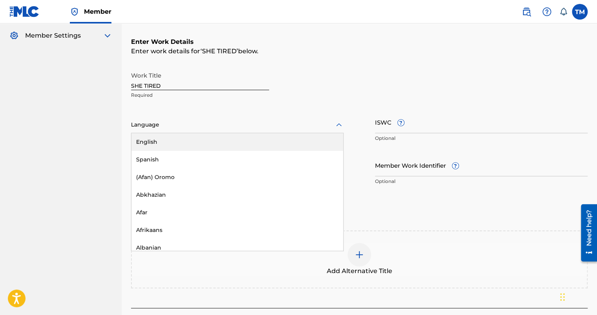
click at [155, 145] on div "English" at bounding box center [237, 142] width 212 height 18
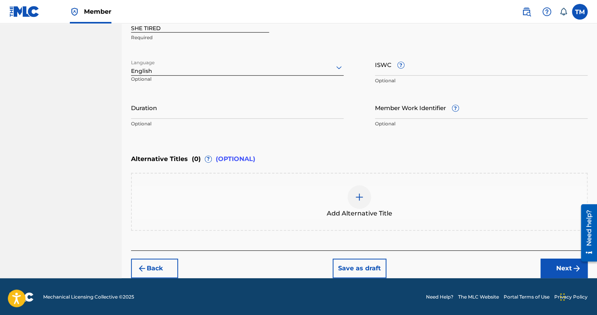
click at [554, 262] on button "Next" at bounding box center [564, 269] width 47 height 20
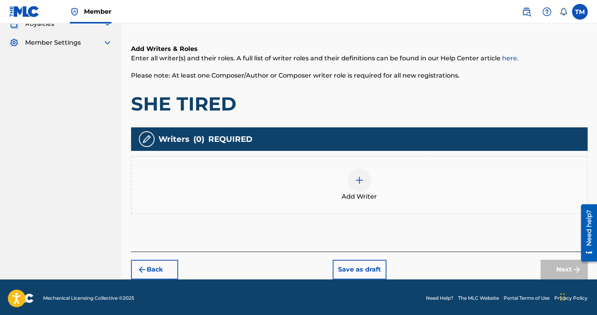
scroll to position [112, 0]
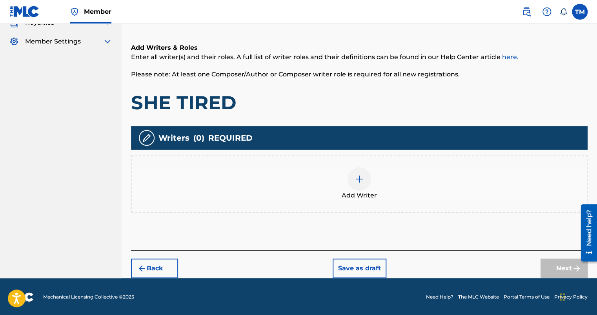
click at [360, 185] on div at bounding box center [360, 180] width 24 height 24
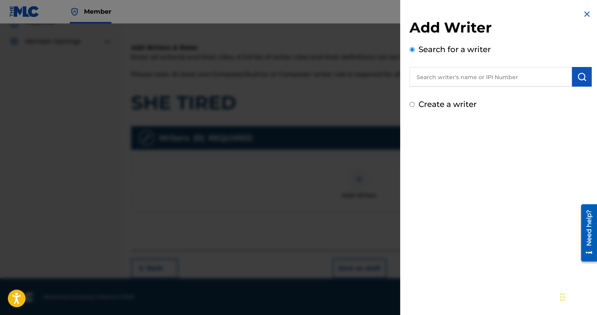
drag, startPoint x: 447, startPoint y: 97, endPoint x: 447, endPoint y: 113, distance: 15.7
click at [447, 111] on div "Add Writer Search for a writer Create a writer" at bounding box center [500, 60] width 201 height 120
click at [447, 108] on label "Create a writer" at bounding box center [448, 104] width 58 height 9
radio input "true"
click at [415, 107] on input "Create a writer" at bounding box center [412, 104] width 5 height 5
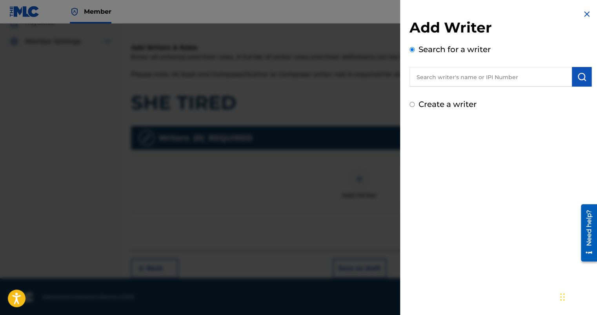
radio input "false"
radio input "true"
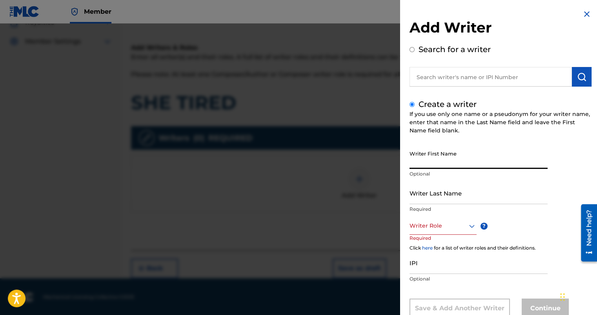
click at [477, 159] on input "Writer First Name" at bounding box center [479, 158] width 138 height 22
type input "[GEOGRAPHIC_DATA]"
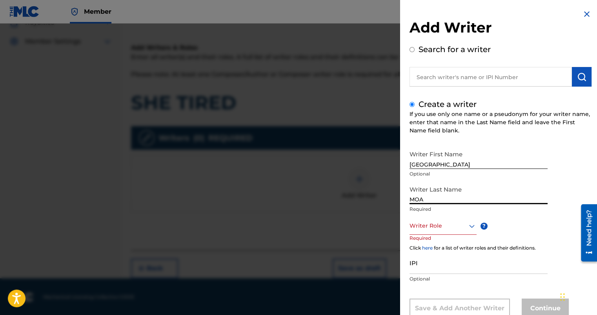
type input "MOA"
click at [445, 230] on div "option , selected. Select is focused ,type to refine list, press Down to open t…" at bounding box center [443, 226] width 67 height 18
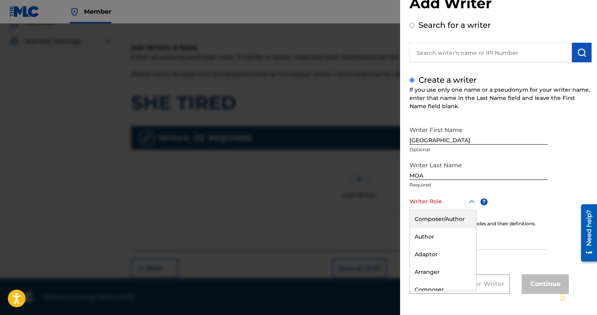
click at [443, 218] on div "Composer/Author" at bounding box center [443, 220] width 66 height 18
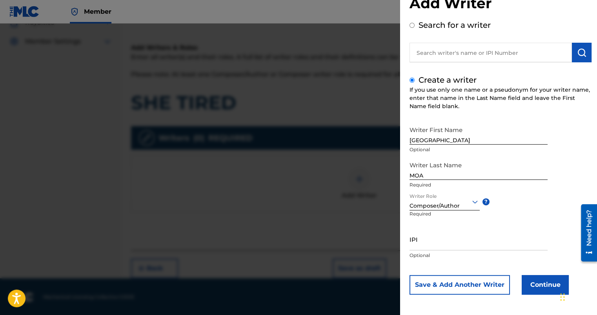
click at [549, 291] on button "Continue" at bounding box center [545, 285] width 47 height 20
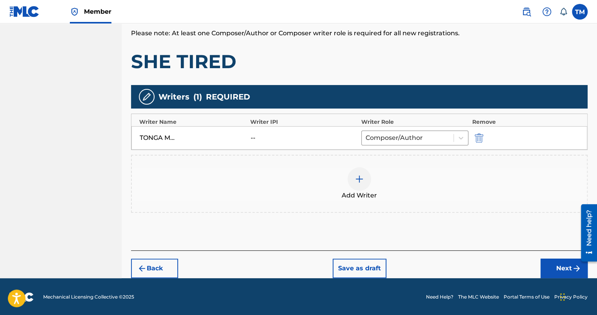
click at [573, 266] on img "submit" at bounding box center [576, 268] width 9 height 9
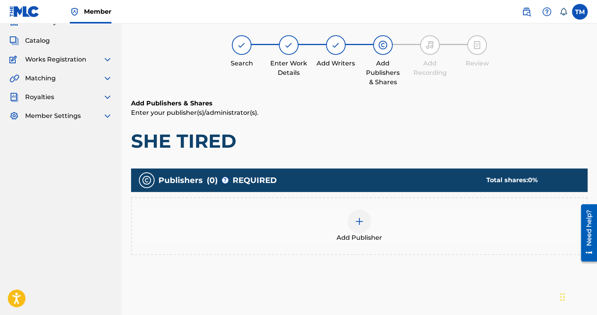
scroll to position [35, 0]
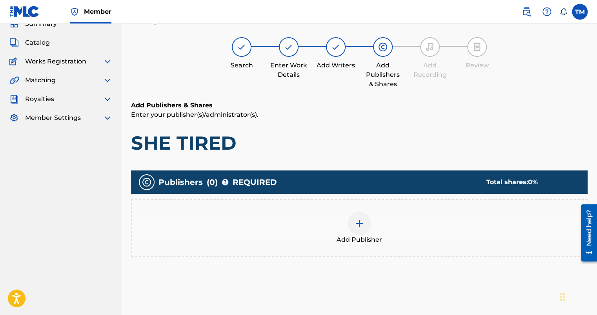
click at [359, 231] on div at bounding box center [360, 224] width 24 height 24
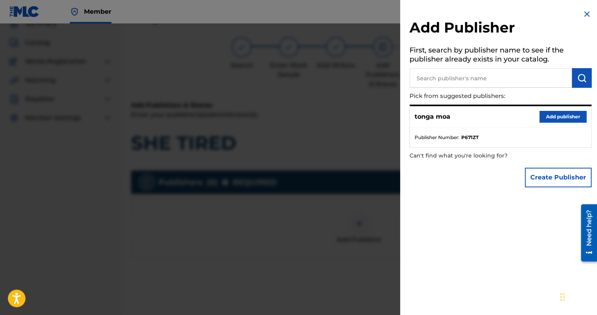
click at [564, 119] on button "Add publisher" at bounding box center [562, 117] width 47 height 12
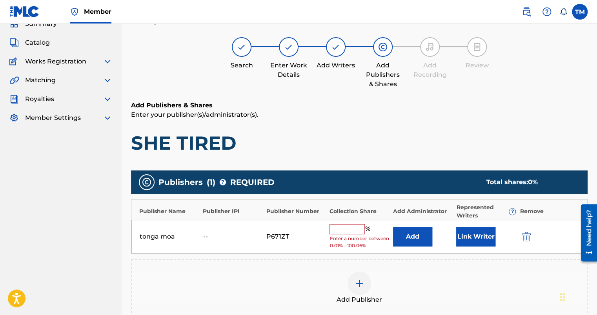
click at [357, 232] on input "text" at bounding box center [347, 229] width 35 height 10
type input "100"
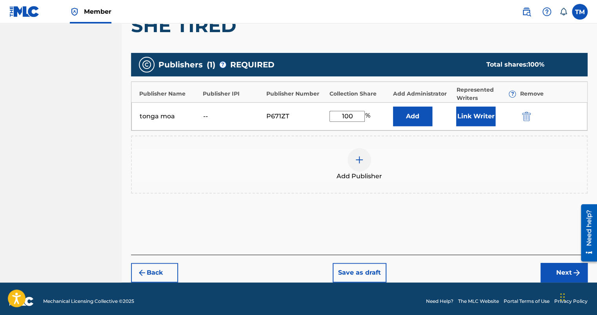
scroll to position [75, 0]
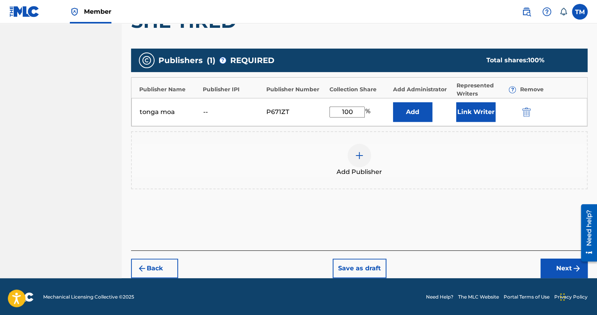
click at [569, 269] on button "Next" at bounding box center [564, 269] width 47 height 20
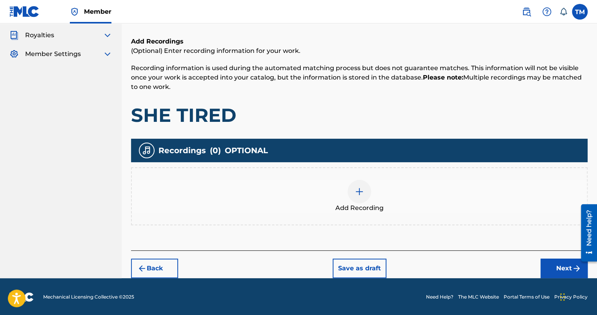
click at [558, 266] on button "Next" at bounding box center [564, 269] width 47 height 20
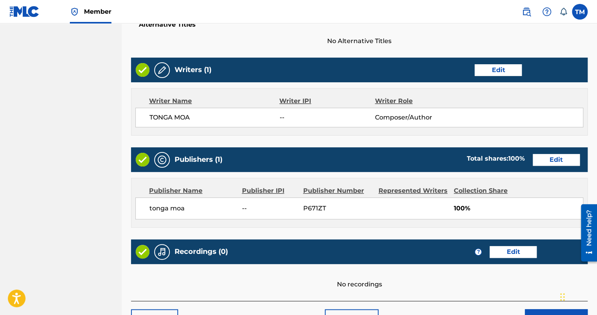
scroll to position [321, 0]
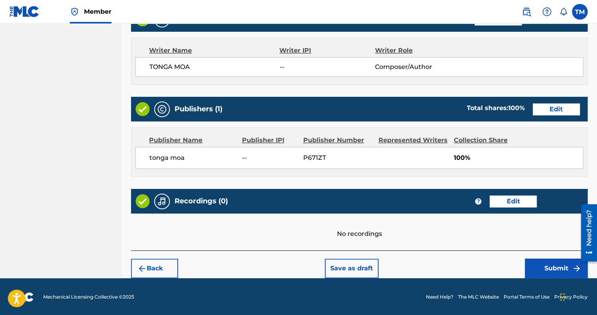
click at [549, 277] on button "Submit" at bounding box center [556, 269] width 63 height 20
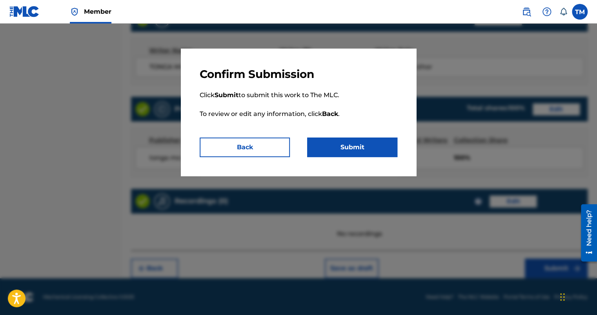
click at [380, 147] on button "Submit" at bounding box center [352, 148] width 90 height 20
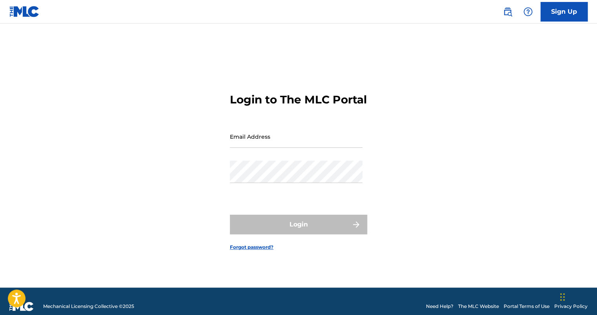
type input "[EMAIL_ADDRESS][DOMAIN_NAME]"
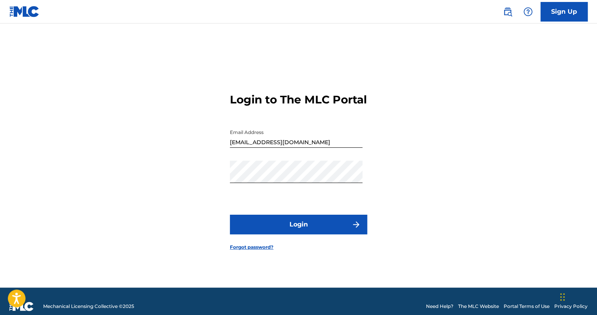
drag, startPoint x: 477, startPoint y: 211, endPoint x: 458, endPoint y: 212, distance: 18.5
click at [477, 211] on div "Login to The MLC Portal Email Address [EMAIL_ADDRESS][DOMAIN_NAME] Password Log…" at bounding box center [298, 165] width 549 height 245
click at [298, 228] on button "Login" at bounding box center [298, 225] width 137 height 20
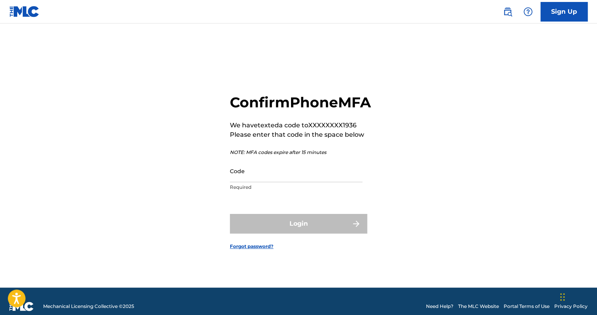
click at [326, 182] on input "Code" at bounding box center [296, 171] width 133 height 22
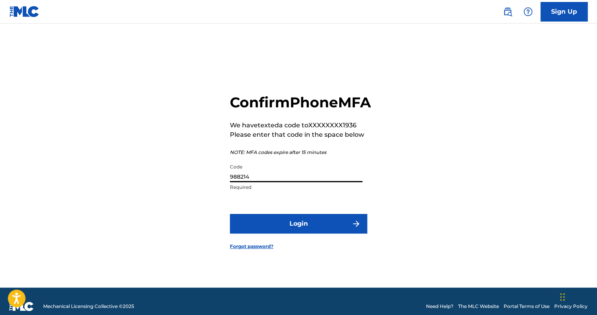
type input "988214"
click at [342, 234] on button "Login" at bounding box center [298, 224] width 137 height 20
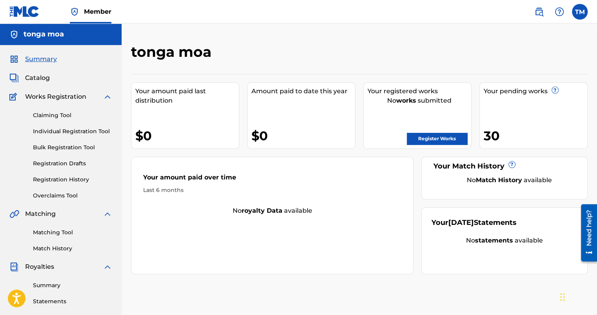
click at [40, 80] on span "Catalog" at bounding box center [37, 77] width 25 height 9
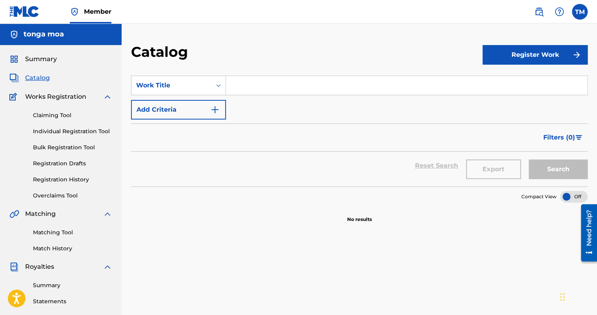
click at [491, 56] on button "Register Work" at bounding box center [535, 55] width 105 height 20
click at [505, 78] on link "Individual" at bounding box center [535, 80] width 105 height 19
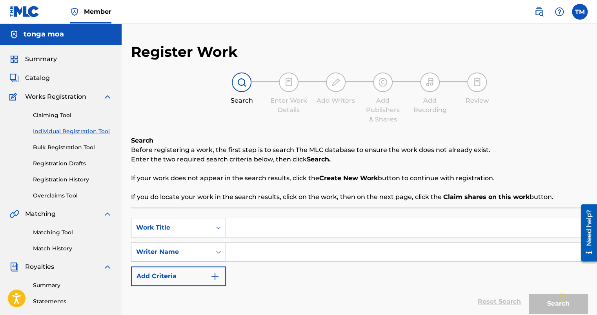
click at [238, 226] on input "Search Form" at bounding box center [406, 228] width 361 height 19
type input "MISS YA VIBEZ"
click at [245, 256] on input "Search Form" at bounding box center [406, 252] width 361 height 19
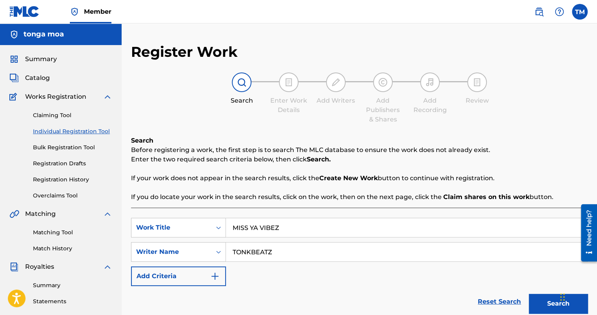
type input "TONKBEATZ"
click at [546, 304] on button "Search" at bounding box center [558, 304] width 59 height 20
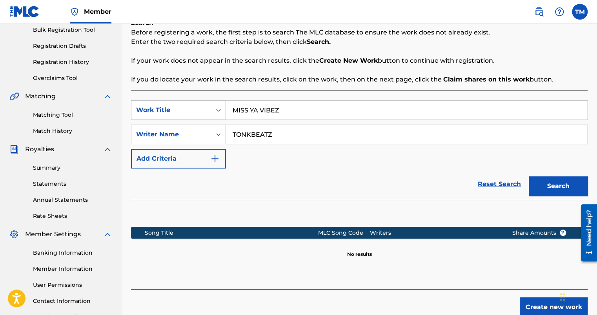
scroll to position [171, 0]
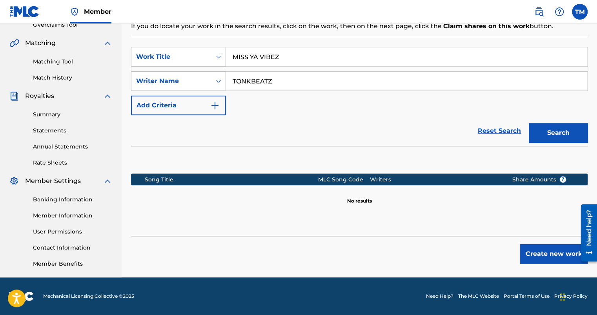
click at [541, 259] on button "Create new work" at bounding box center [553, 254] width 67 height 20
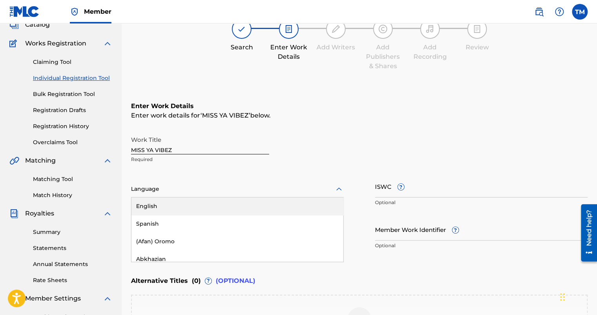
scroll to position [53, 0]
click at [177, 186] on div at bounding box center [237, 189] width 213 height 10
click at [178, 204] on div "English" at bounding box center [237, 207] width 212 height 18
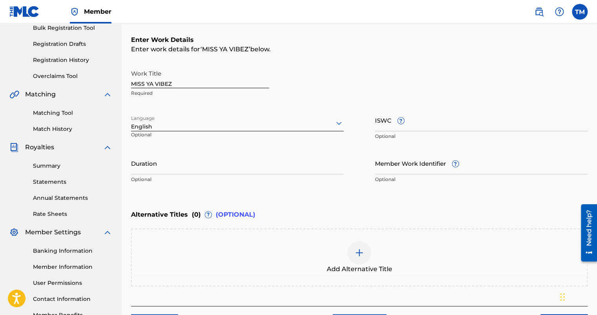
scroll to position [175, 0]
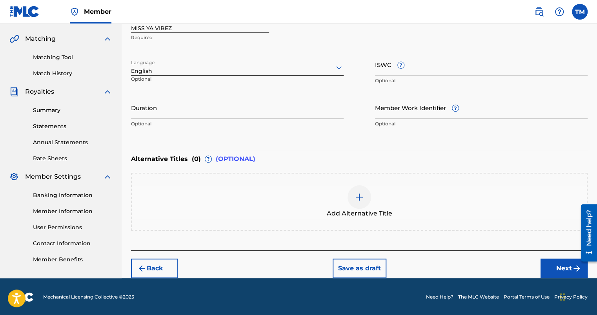
click at [543, 270] on button "Next" at bounding box center [564, 269] width 47 height 20
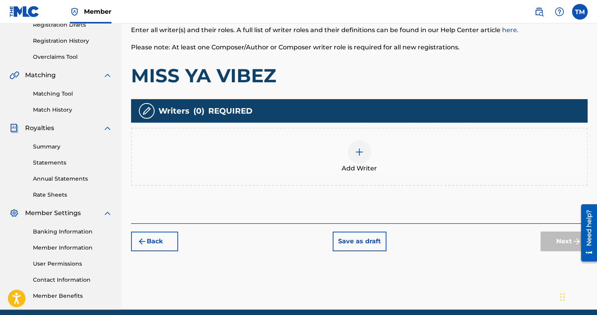
scroll to position [35, 0]
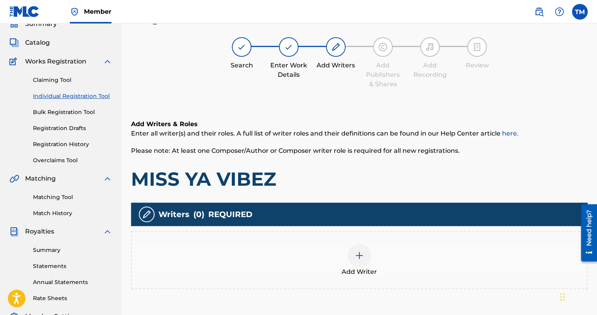
click at [353, 252] on div at bounding box center [360, 256] width 24 height 24
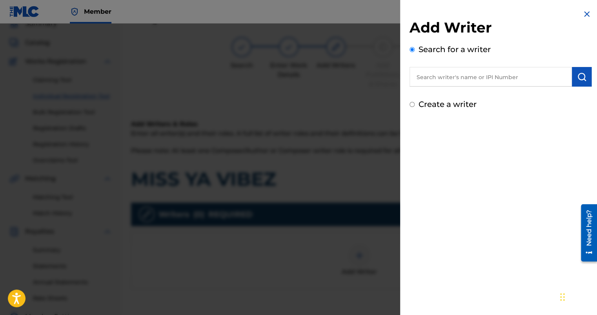
click at [431, 109] on div "Create a writer" at bounding box center [501, 104] width 182 height 12
click at [435, 102] on label "Create a writer" at bounding box center [448, 104] width 58 height 9
radio input "true"
click at [415, 102] on input "Create a writer" at bounding box center [412, 104] width 5 height 5
radio input "false"
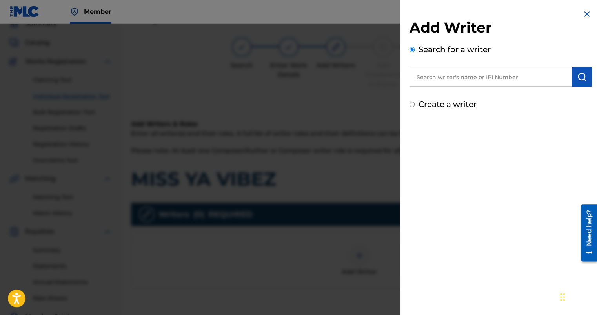
radio input "true"
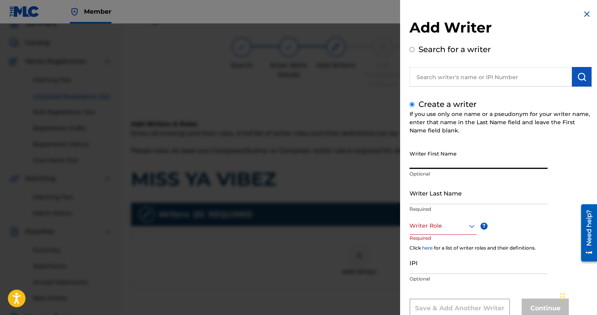
click at [441, 153] on input "Writer First Name" at bounding box center [479, 158] width 138 height 22
type input "[GEOGRAPHIC_DATA]"
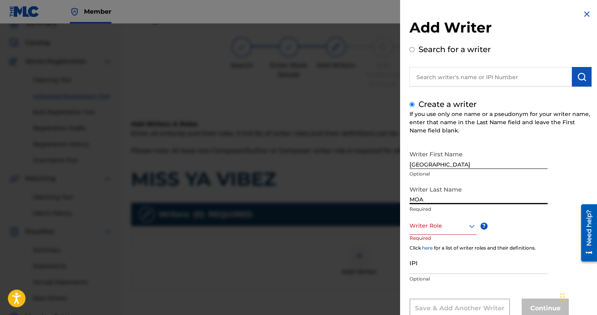
type input "MOA"
click at [425, 232] on div "Writer Role" at bounding box center [443, 226] width 67 height 18
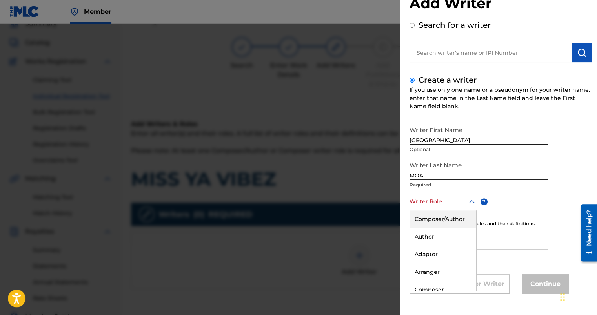
click at [437, 215] on div "Composer/Author" at bounding box center [443, 220] width 66 height 18
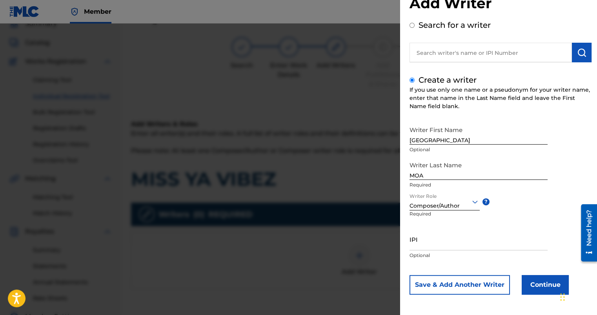
click at [546, 277] on button "Continue" at bounding box center [545, 285] width 47 height 20
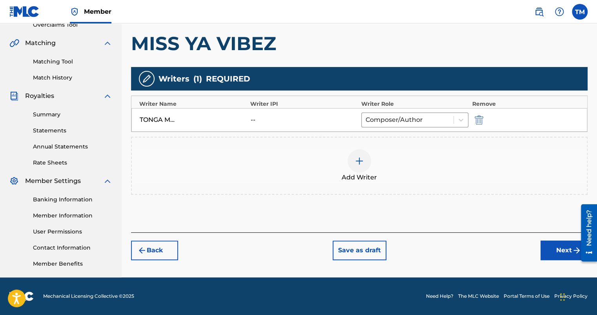
click at [554, 248] on button "Next" at bounding box center [564, 251] width 47 height 20
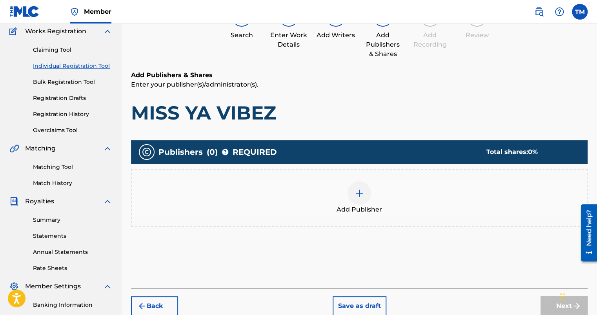
scroll to position [35, 0]
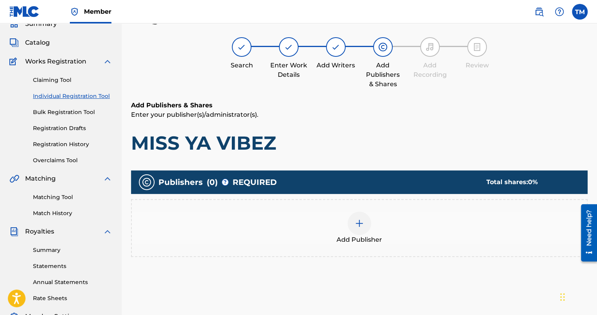
click at [365, 220] on div at bounding box center [360, 224] width 24 height 24
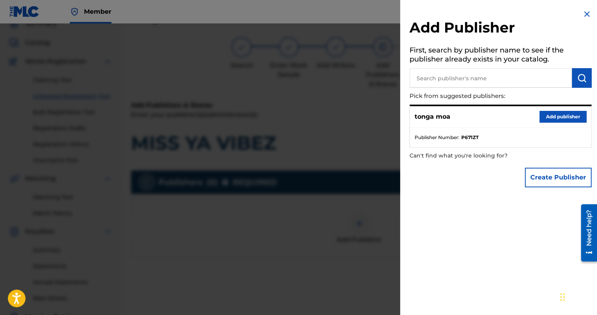
click at [549, 113] on button "Add publisher" at bounding box center [562, 117] width 47 height 12
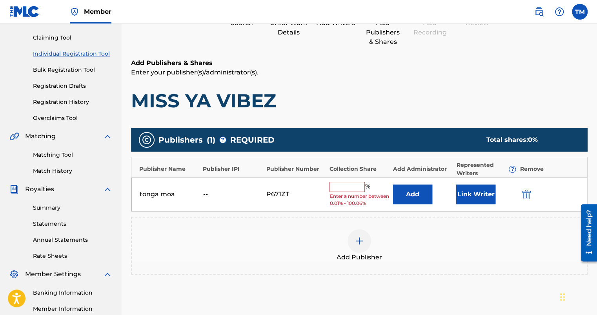
scroll to position [153, 0]
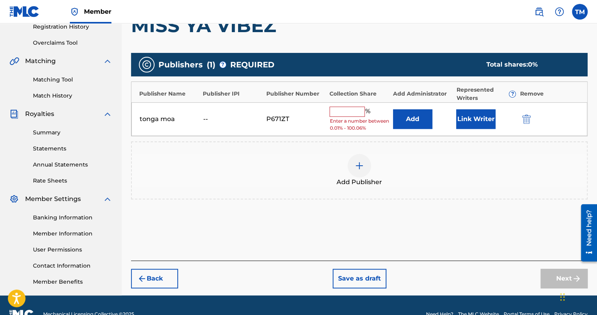
click at [351, 113] on input "text" at bounding box center [347, 112] width 35 height 10
type input "100"
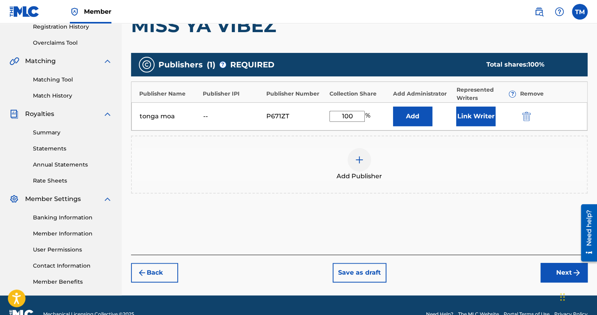
click at [555, 267] on button "Next" at bounding box center [564, 273] width 47 height 20
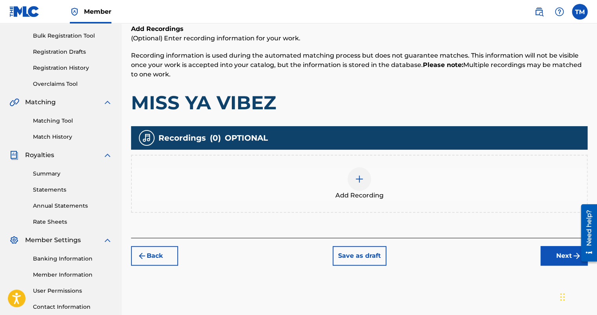
scroll to position [171, 0]
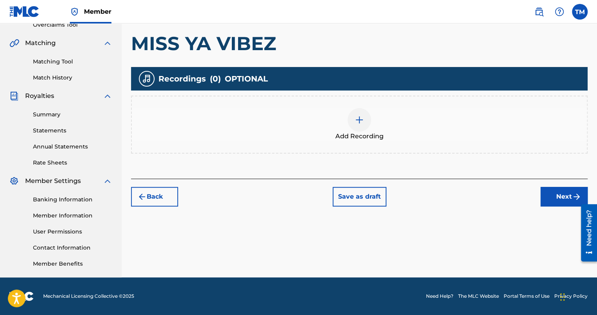
click at [562, 205] on button "Next" at bounding box center [564, 197] width 47 height 20
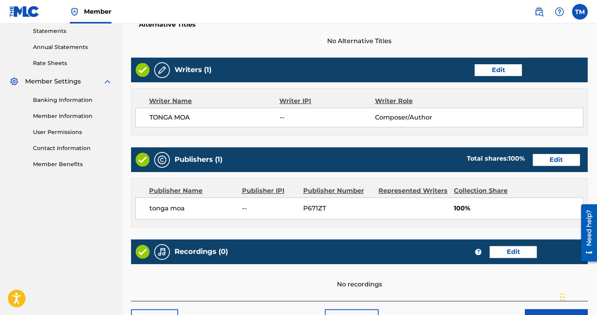
scroll to position [321, 0]
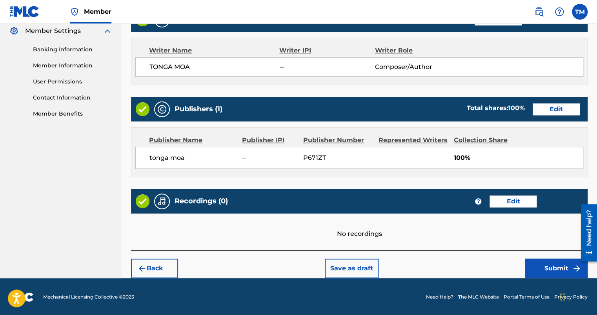
click at [549, 262] on button "Submit" at bounding box center [556, 269] width 63 height 20
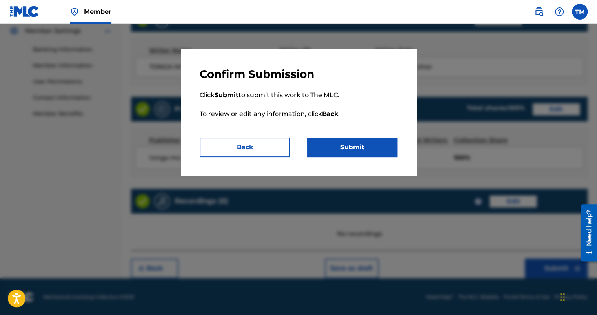
click at [357, 145] on button "Submit" at bounding box center [352, 148] width 90 height 20
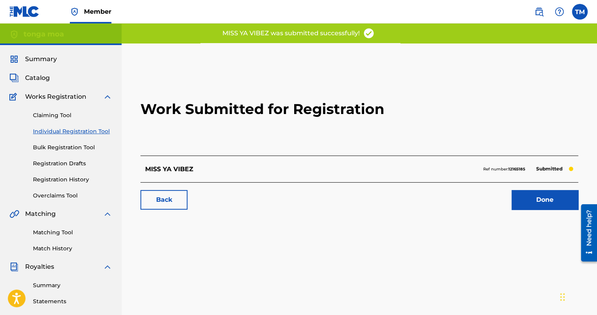
click at [540, 207] on link "Done" at bounding box center [545, 200] width 67 height 20
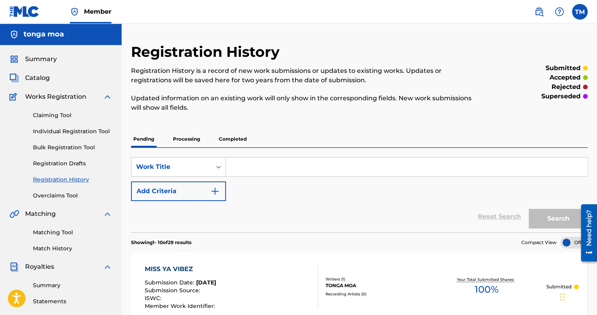
click at [254, 159] on input "Search Form" at bounding box center [406, 167] width 361 height 19
click at [190, 140] on p "Processing" at bounding box center [187, 139] width 32 height 16
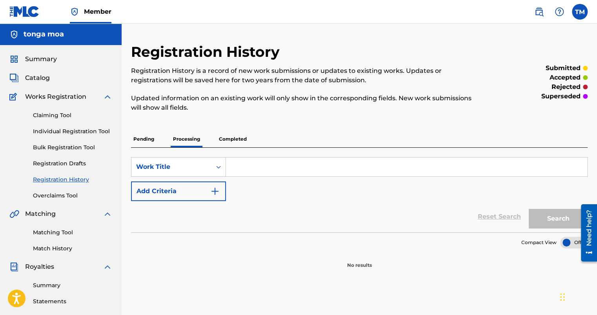
click at [226, 139] on p "Completed" at bounding box center [233, 139] width 33 height 16
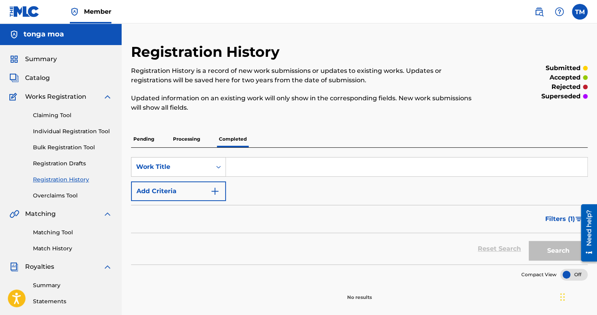
click at [38, 78] on span "Catalog" at bounding box center [37, 77] width 25 height 9
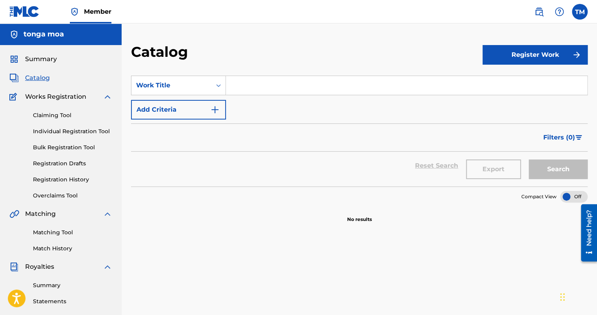
click at [546, 53] on button "Register Work" at bounding box center [535, 55] width 105 height 20
click at [520, 83] on link "Individual" at bounding box center [535, 80] width 105 height 19
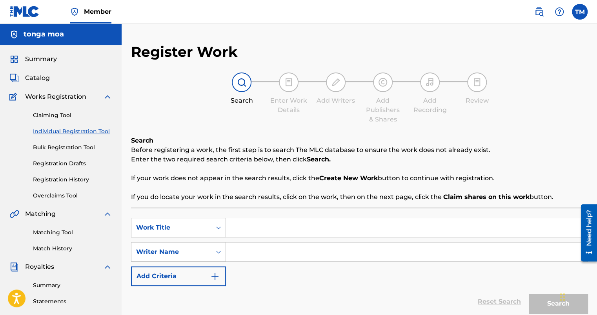
click at [261, 235] on input "Search Form" at bounding box center [406, 228] width 361 height 19
type input "I GET BUSY"
click at [262, 246] on input "Search Form" at bounding box center [406, 252] width 361 height 19
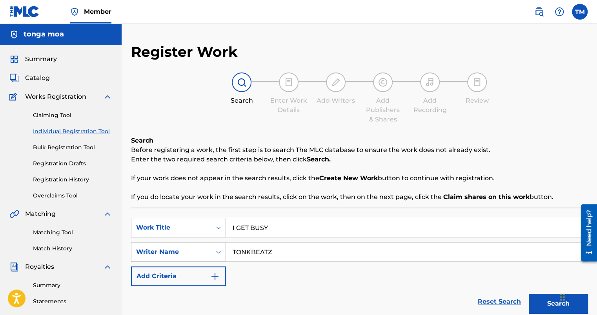
type input "TONKBEATZ"
drag, startPoint x: 544, startPoint y: 296, endPoint x: 545, endPoint y: 300, distance: 4.4
click at [545, 300] on button "Search" at bounding box center [558, 304] width 59 height 20
click at [544, 300] on button "Search" at bounding box center [558, 304] width 59 height 20
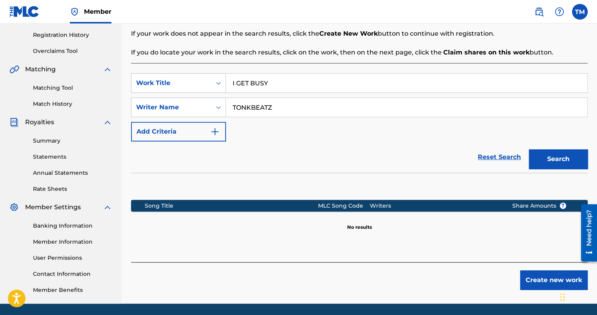
scroll to position [157, 0]
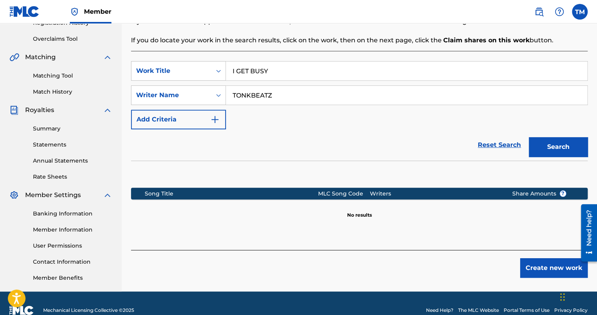
click at [543, 268] on button "Create new work" at bounding box center [553, 269] width 67 height 20
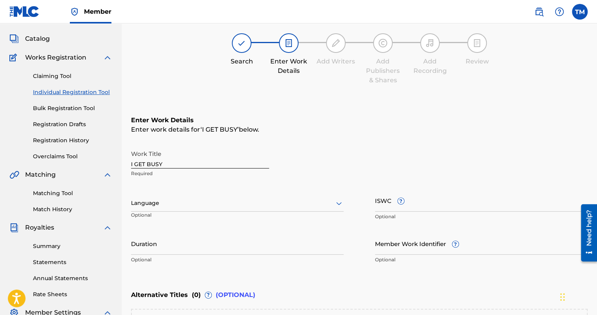
click at [196, 198] on div "Language" at bounding box center [237, 203] width 213 height 16
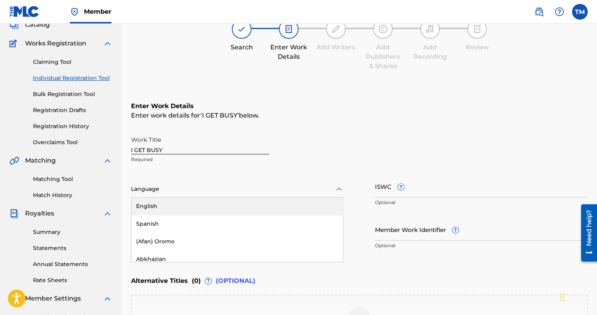
click at [187, 208] on div "English" at bounding box center [237, 207] width 212 height 18
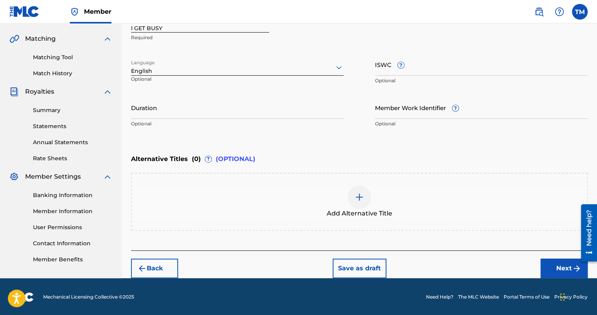
click at [545, 262] on button "Next" at bounding box center [564, 269] width 47 height 20
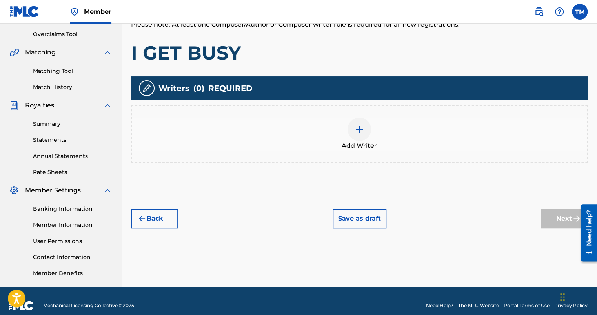
scroll to position [171, 0]
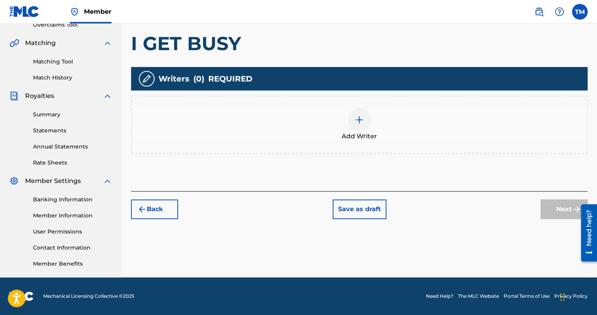
click at [357, 124] on img at bounding box center [359, 119] width 9 height 9
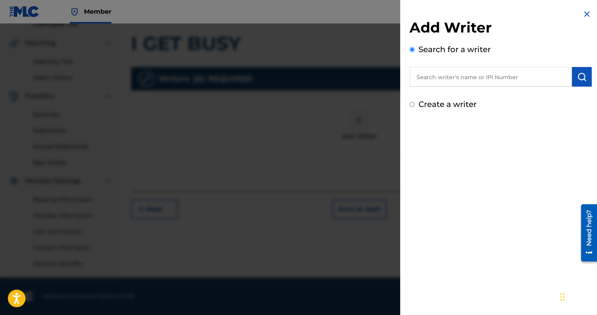
click at [441, 105] on label "Create a writer" at bounding box center [448, 104] width 58 height 9
radio input "true"
click at [415, 105] on input "Create a writer" at bounding box center [412, 104] width 5 height 5
radio input "false"
radio input "true"
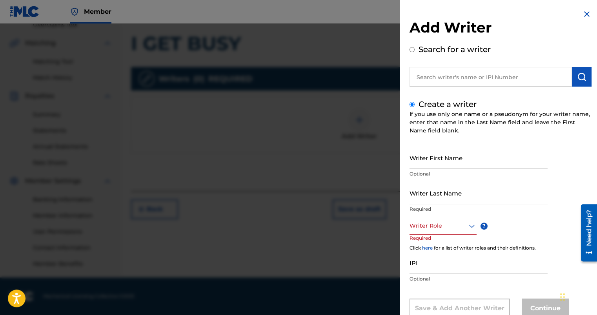
click at [432, 153] on input "Writer First Name" at bounding box center [479, 158] width 138 height 22
type input "[GEOGRAPHIC_DATA]"
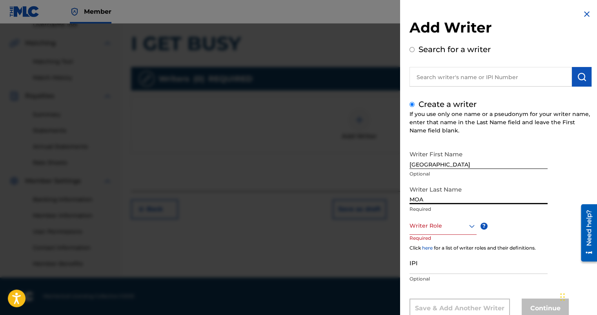
type input "MOA"
click at [434, 226] on div "Writer Role" at bounding box center [443, 226] width 67 height 18
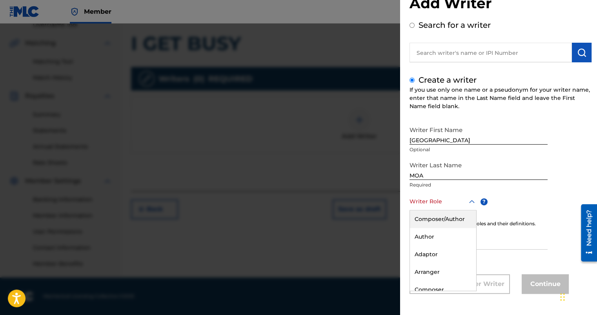
click at [439, 220] on div "Composer/Author" at bounding box center [443, 220] width 66 height 18
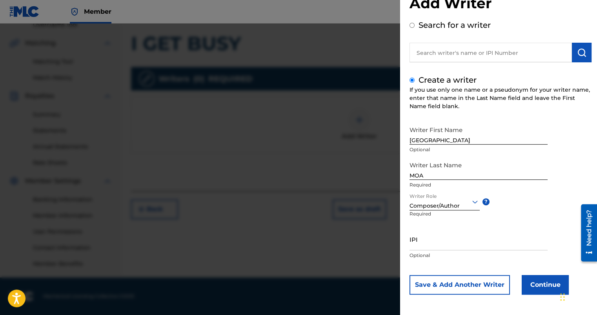
click at [541, 280] on button "Continue" at bounding box center [545, 285] width 47 height 20
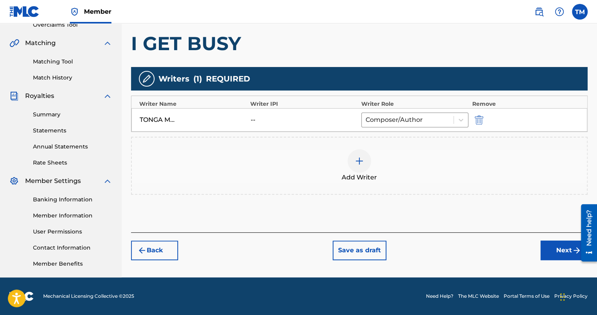
click at [555, 248] on button "Next" at bounding box center [564, 251] width 47 height 20
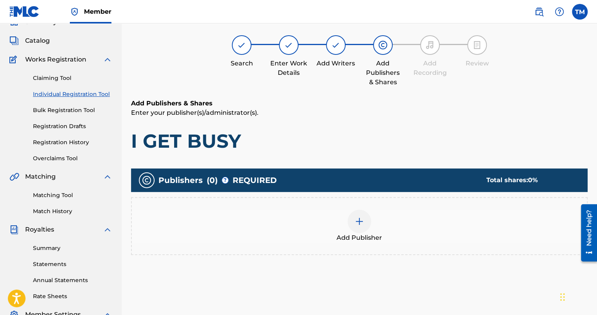
scroll to position [35, 0]
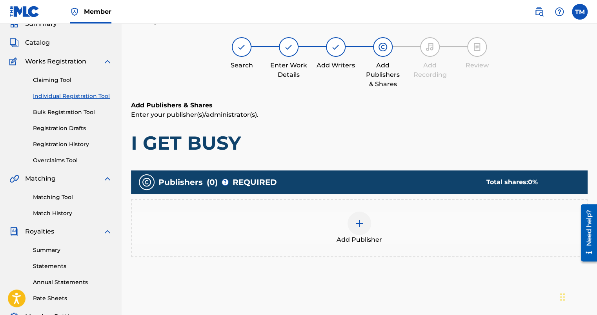
click at [347, 228] on div "Add Publisher" at bounding box center [359, 228] width 455 height 33
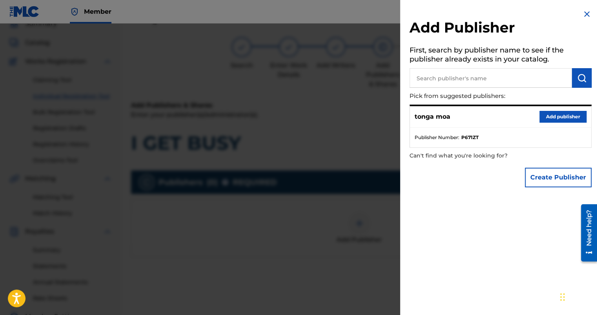
click at [568, 117] on button "Add publisher" at bounding box center [562, 117] width 47 height 12
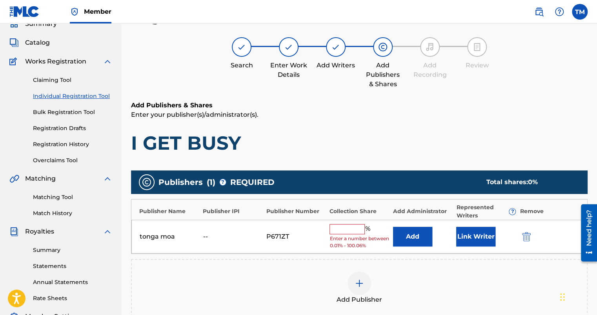
click at [341, 228] on input "text" at bounding box center [347, 229] width 35 height 10
type input "100"
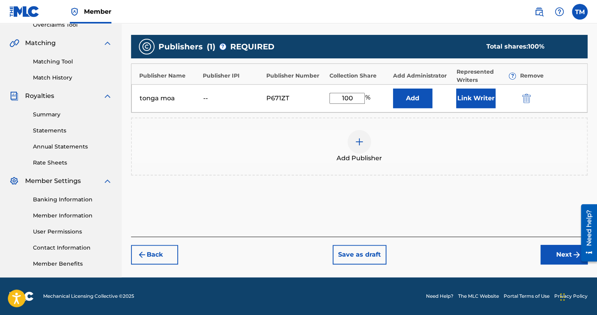
click at [556, 252] on button "Next" at bounding box center [564, 255] width 47 height 20
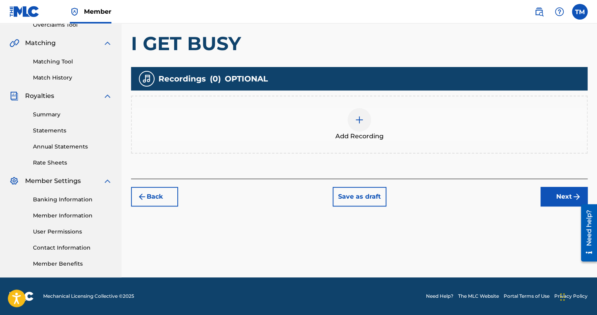
click at [558, 202] on button "Next" at bounding box center [564, 197] width 47 height 20
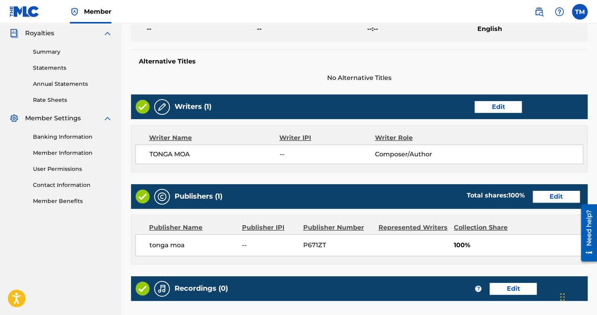
scroll to position [321, 0]
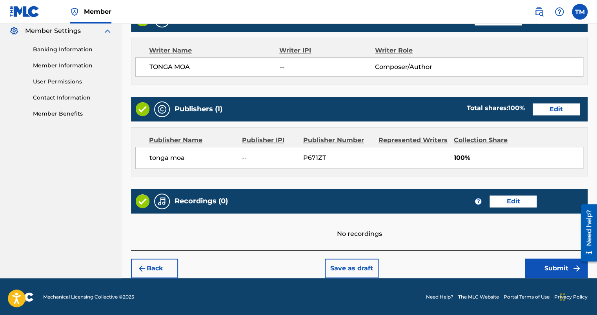
click at [561, 274] on button "Submit" at bounding box center [556, 269] width 63 height 20
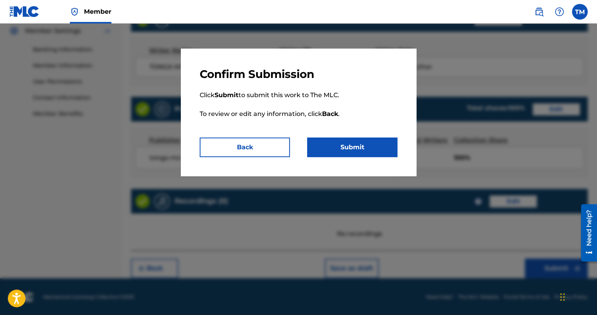
click at [383, 137] on p "Click Submit to submit this work to The MLC. To review or edit any information,…" at bounding box center [299, 109] width 198 height 56
click at [377, 149] on button "Submit" at bounding box center [352, 148] width 90 height 20
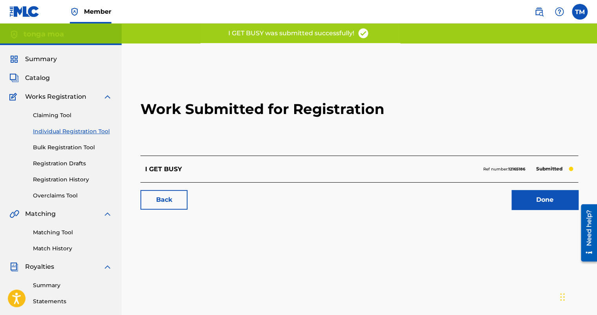
click at [543, 204] on link "Done" at bounding box center [545, 200] width 67 height 20
